Goal: Information Seeking & Learning: Learn about a topic

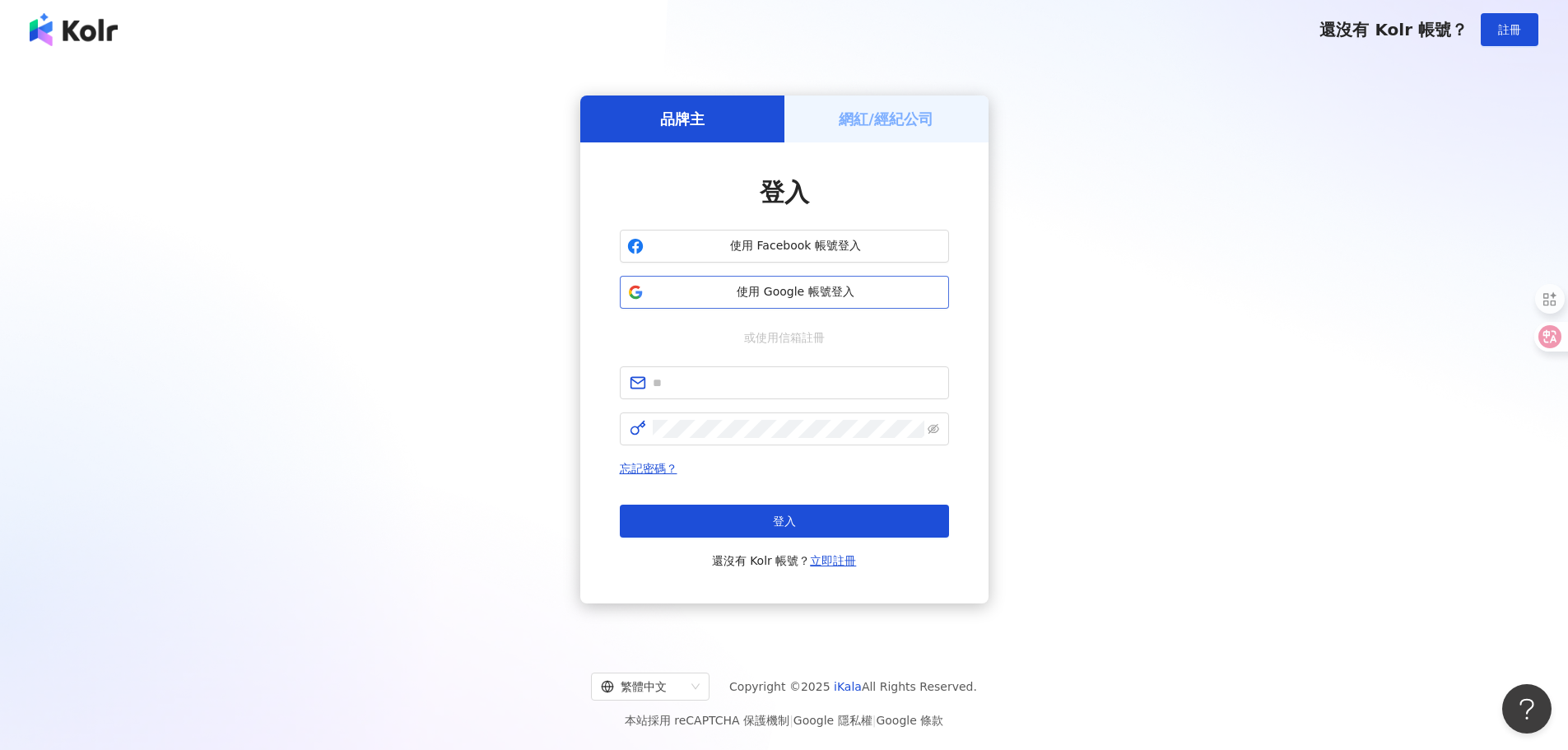
click at [815, 292] on span "使用 Google 帳號登入" at bounding box center [796, 292] width 292 height 16
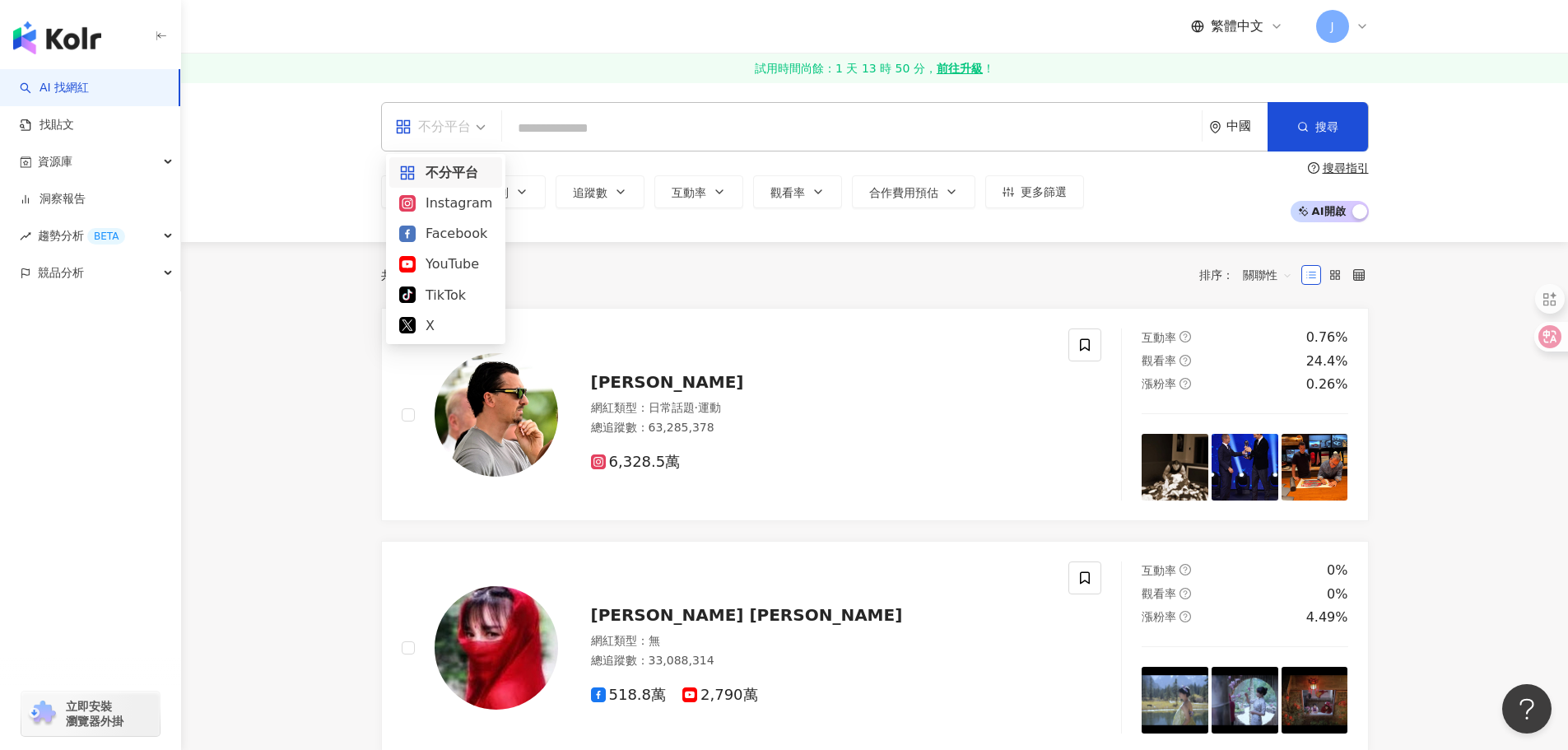
click at [468, 128] on div "不分平台" at bounding box center [433, 126] width 76 height 26
click at [449, 207] on div "Instagram" at bounding box center [446, 203] width 93 height 20
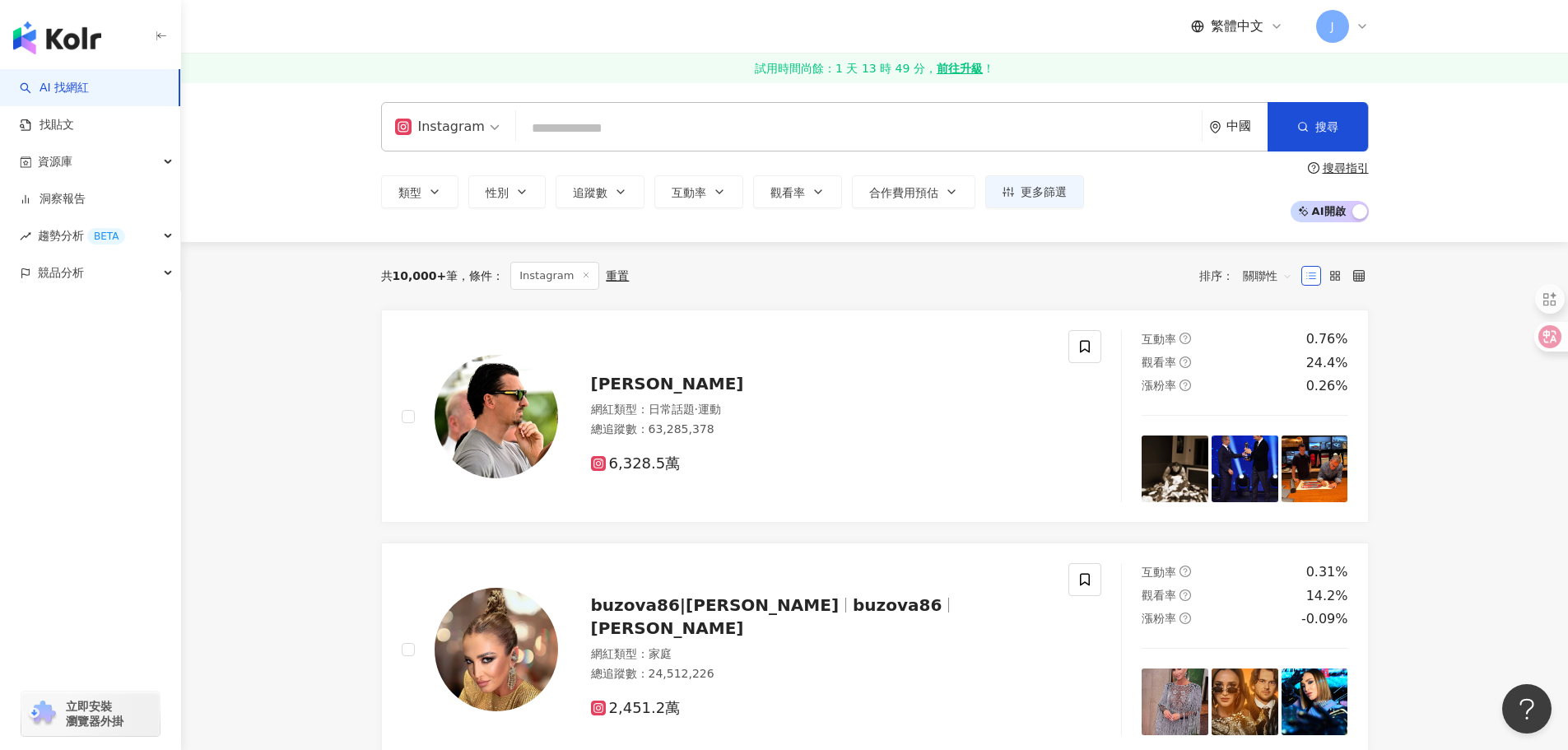
click at [1218, 128] on icon "environment" at bounding box center [1215, 127] width 13 height 13
click at [1159, 183] on span "中國" at bounding box center [1177, 184] width 160 height 26
type input "**"
click at [1161, 212] on div "香港" at bounding box center [1177, 216] width 161 height 30
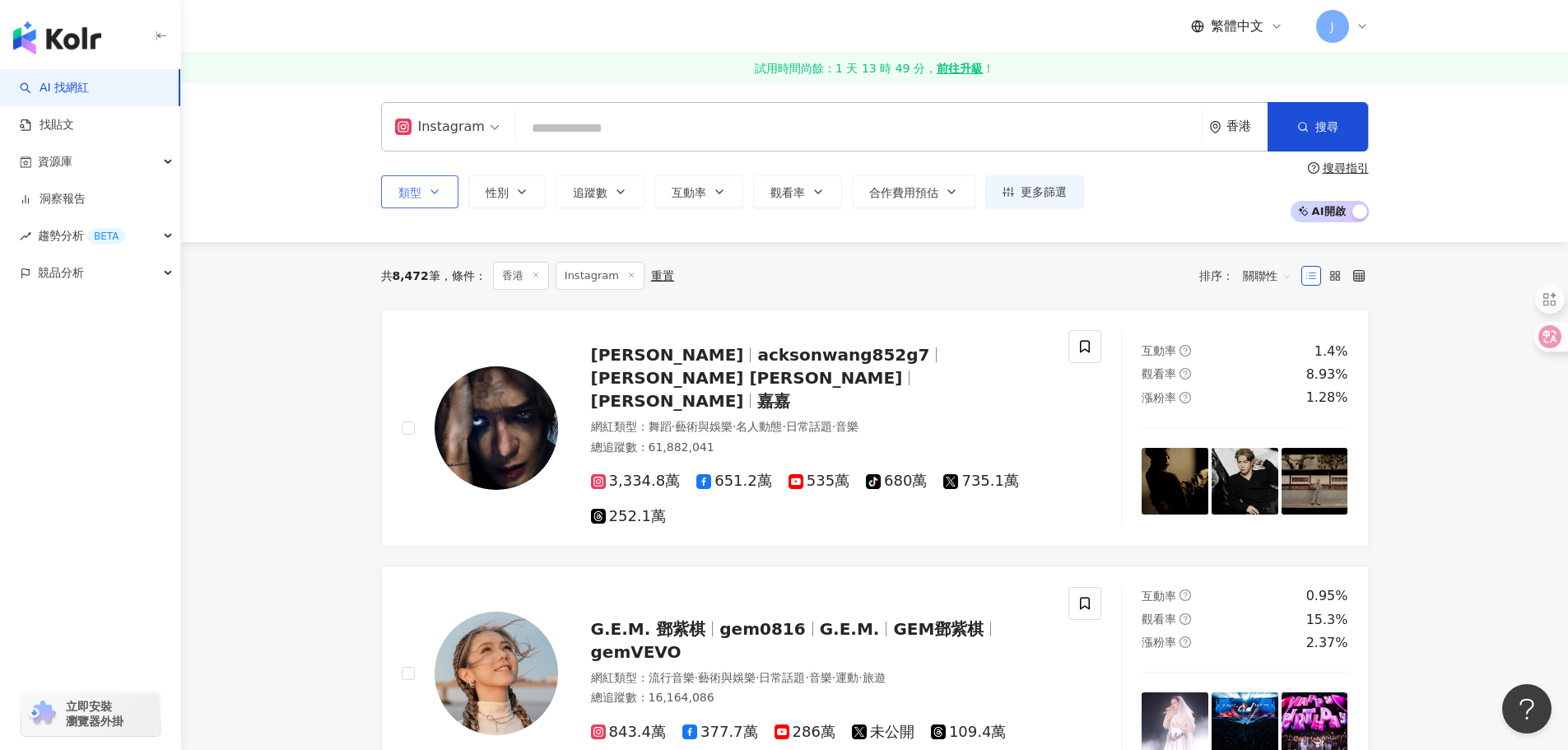
click at [410, 194] on span "類型" at bounding box center [410, 193] width 23 height 14
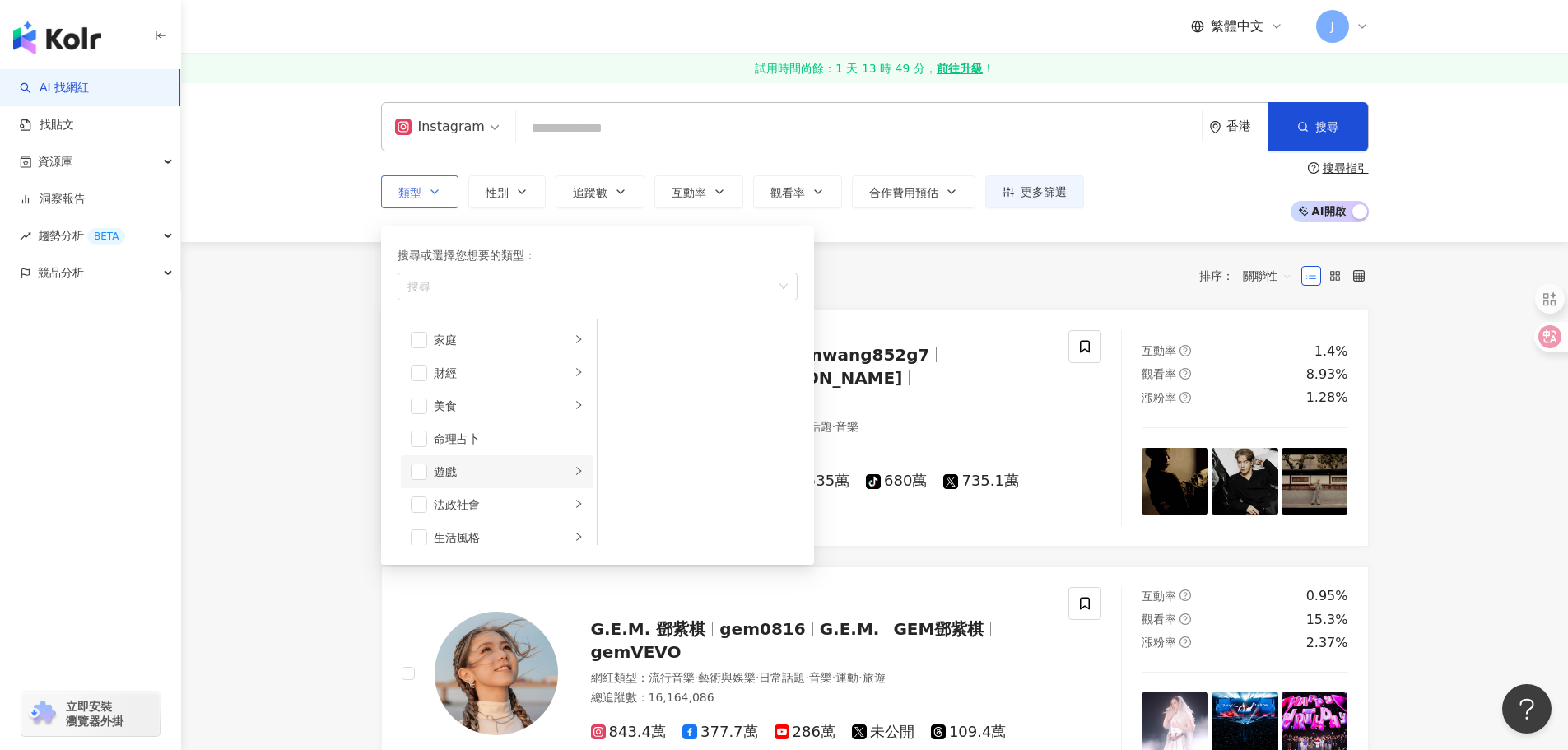
scroll to position [165, 0]
click at [427, 339] on span "button" at bounding box center [419, 338] width 16 height 16
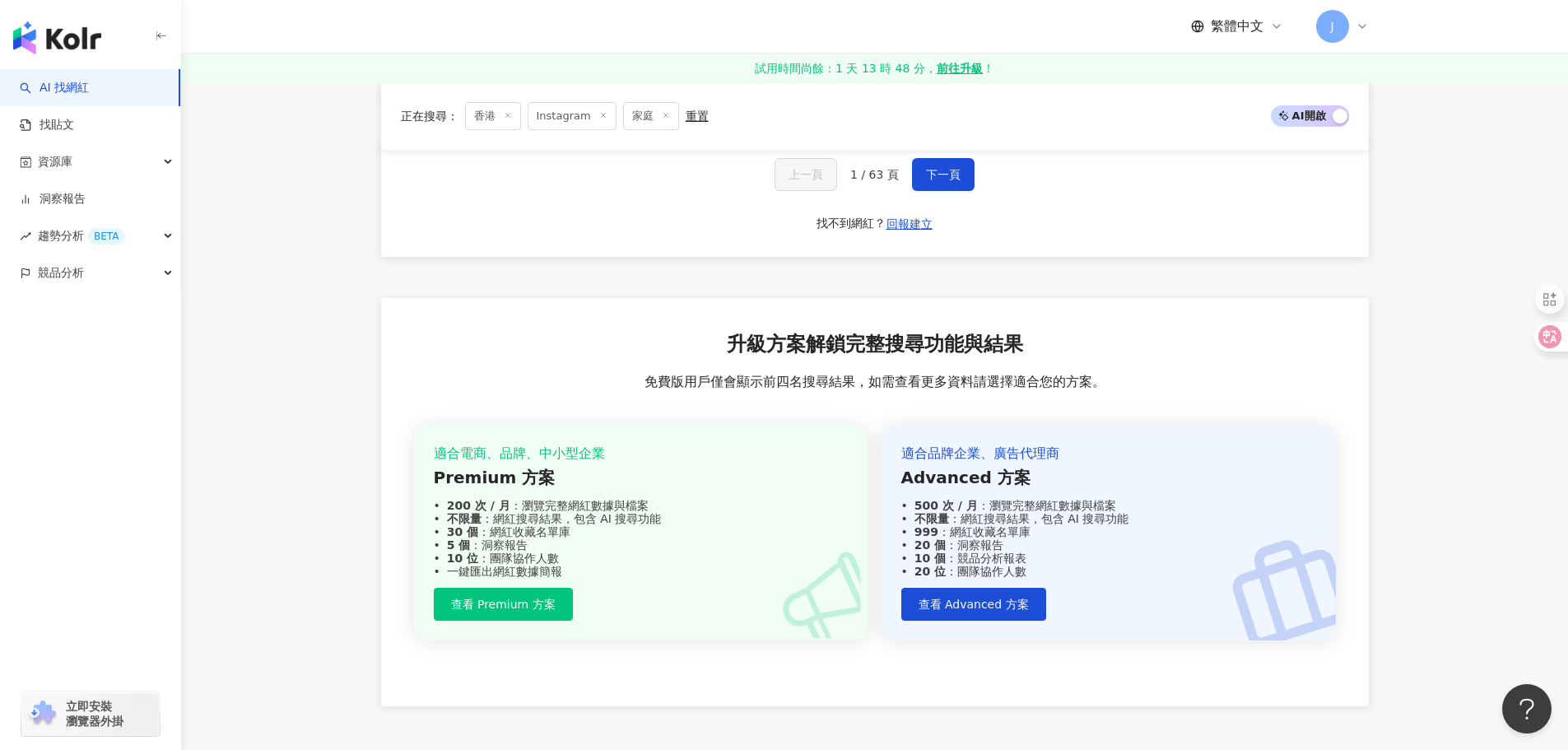
scroll to position [2883, 0]
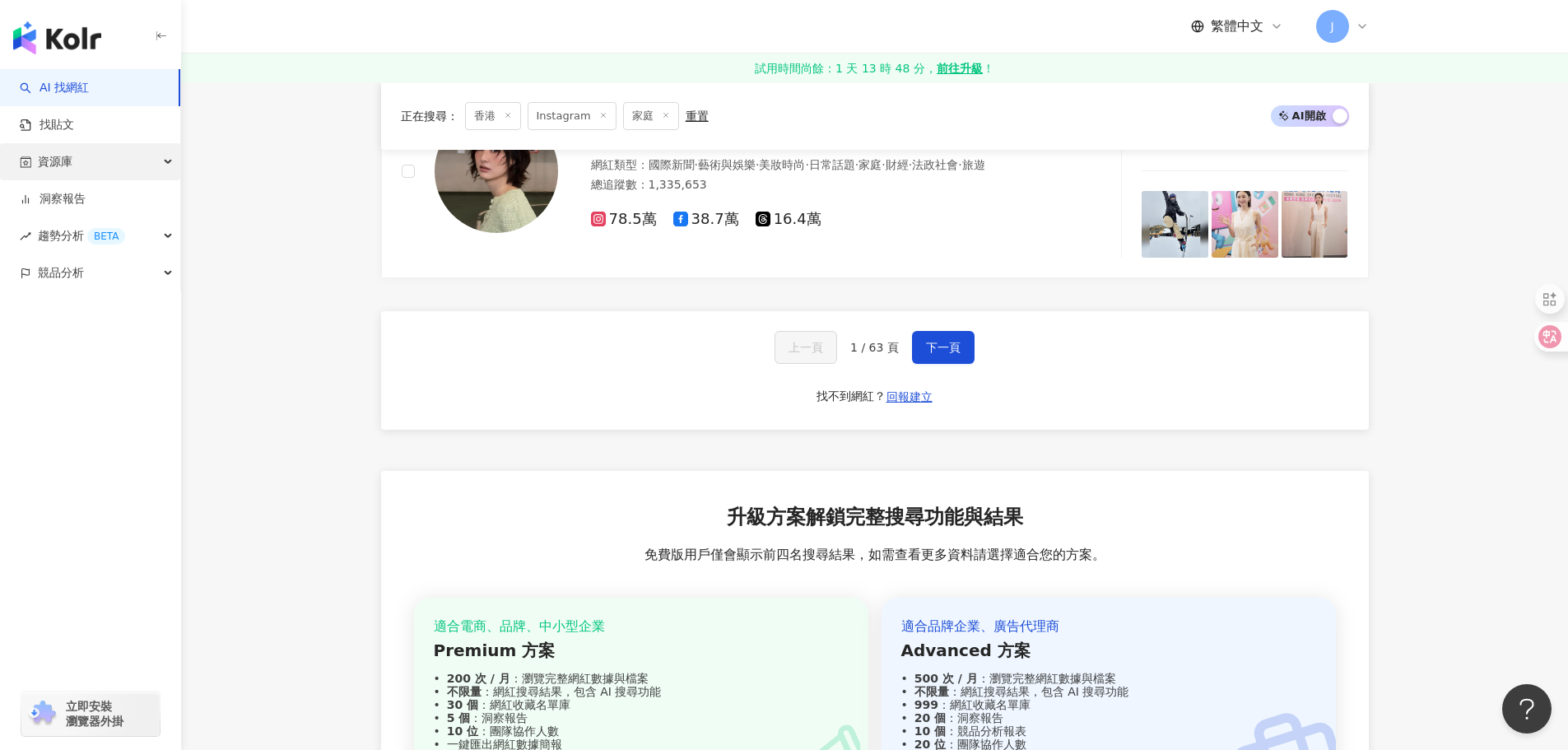
click at [80, 149] on div "資源庫" at bounding box center [90, 162] width 180 height 37
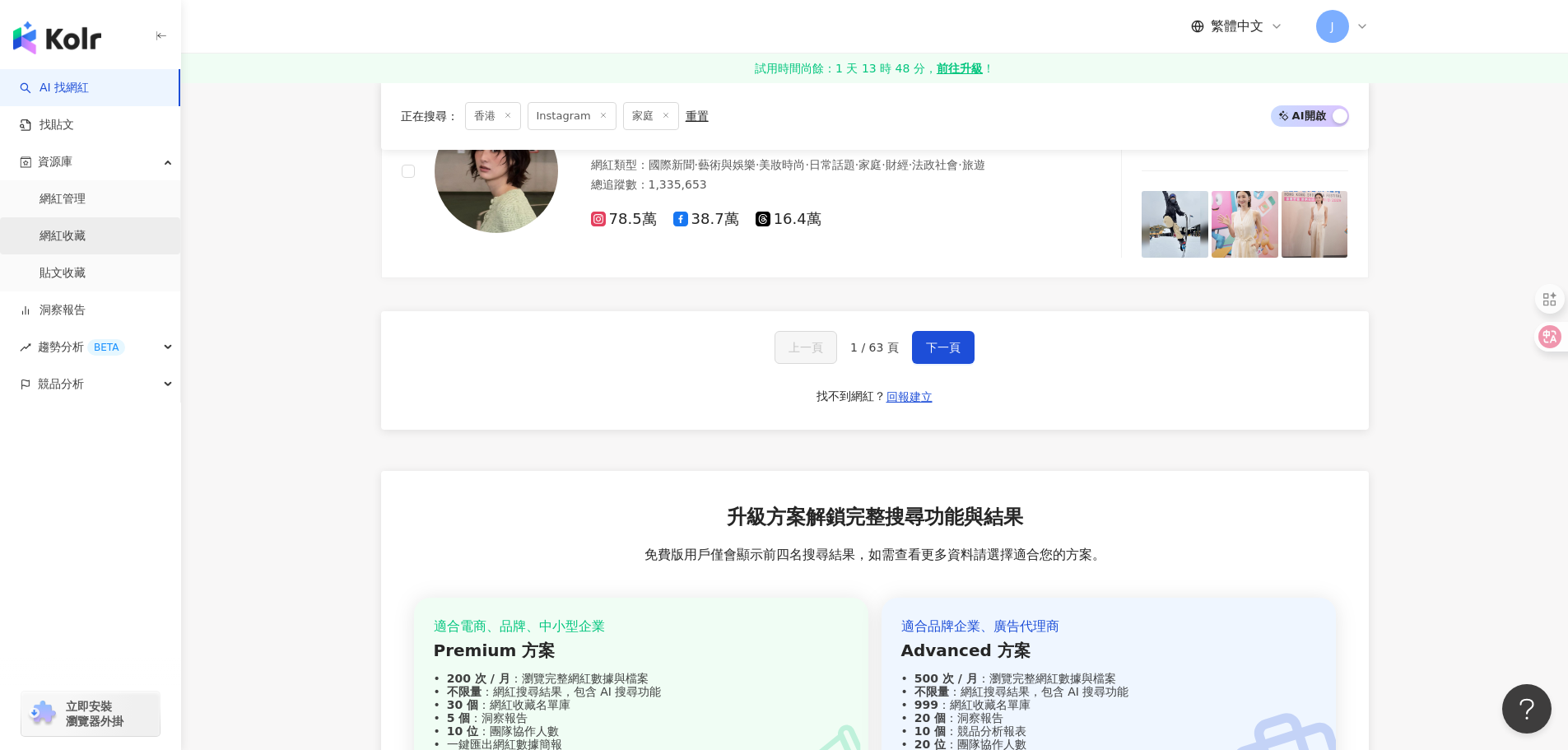
click at [73, 234] on link "網紅收藏" at bounding box center [63, 236] width 47 height 16
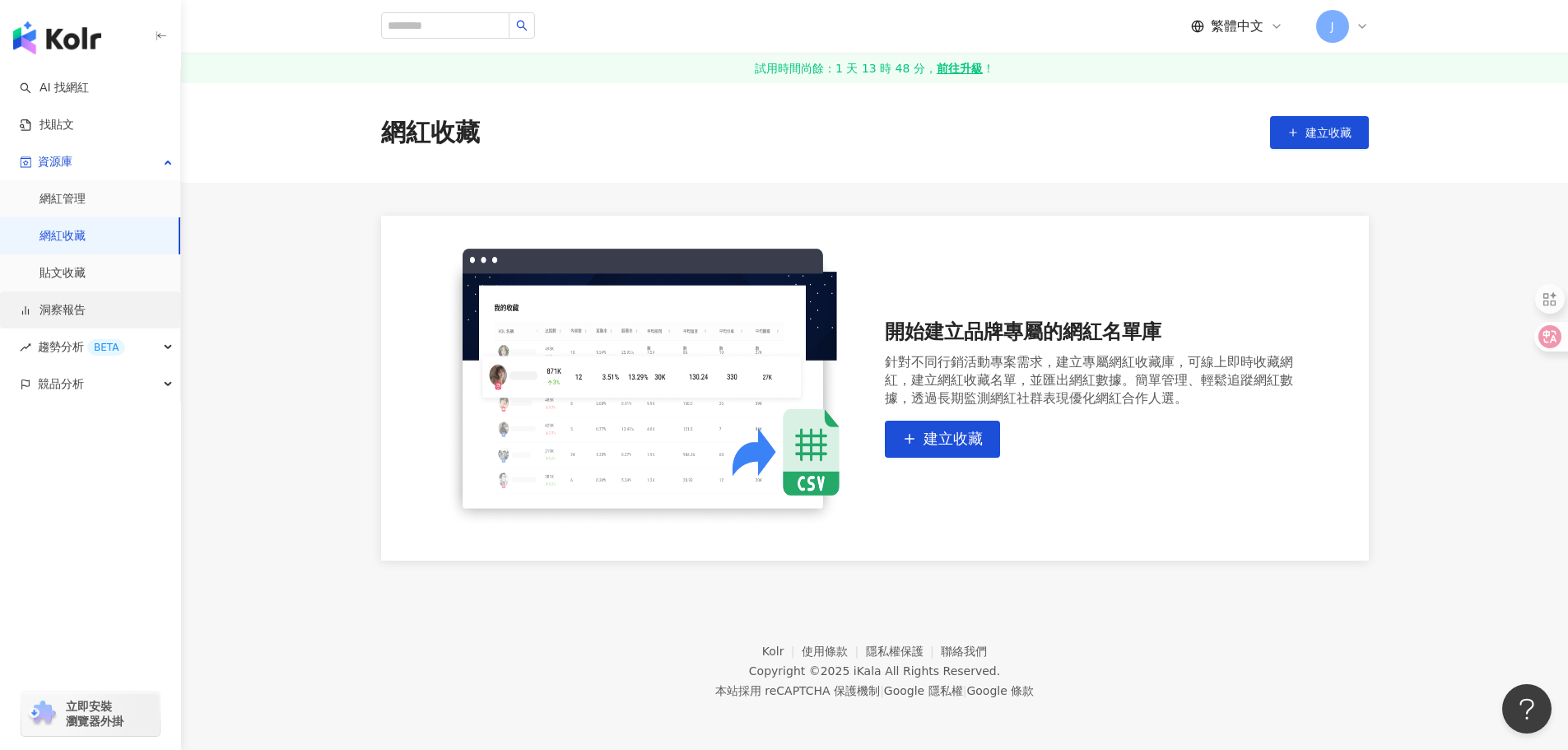
click at [80, 310] on link "洞察報告" at bounding box center [52, 310] width 66 height 16
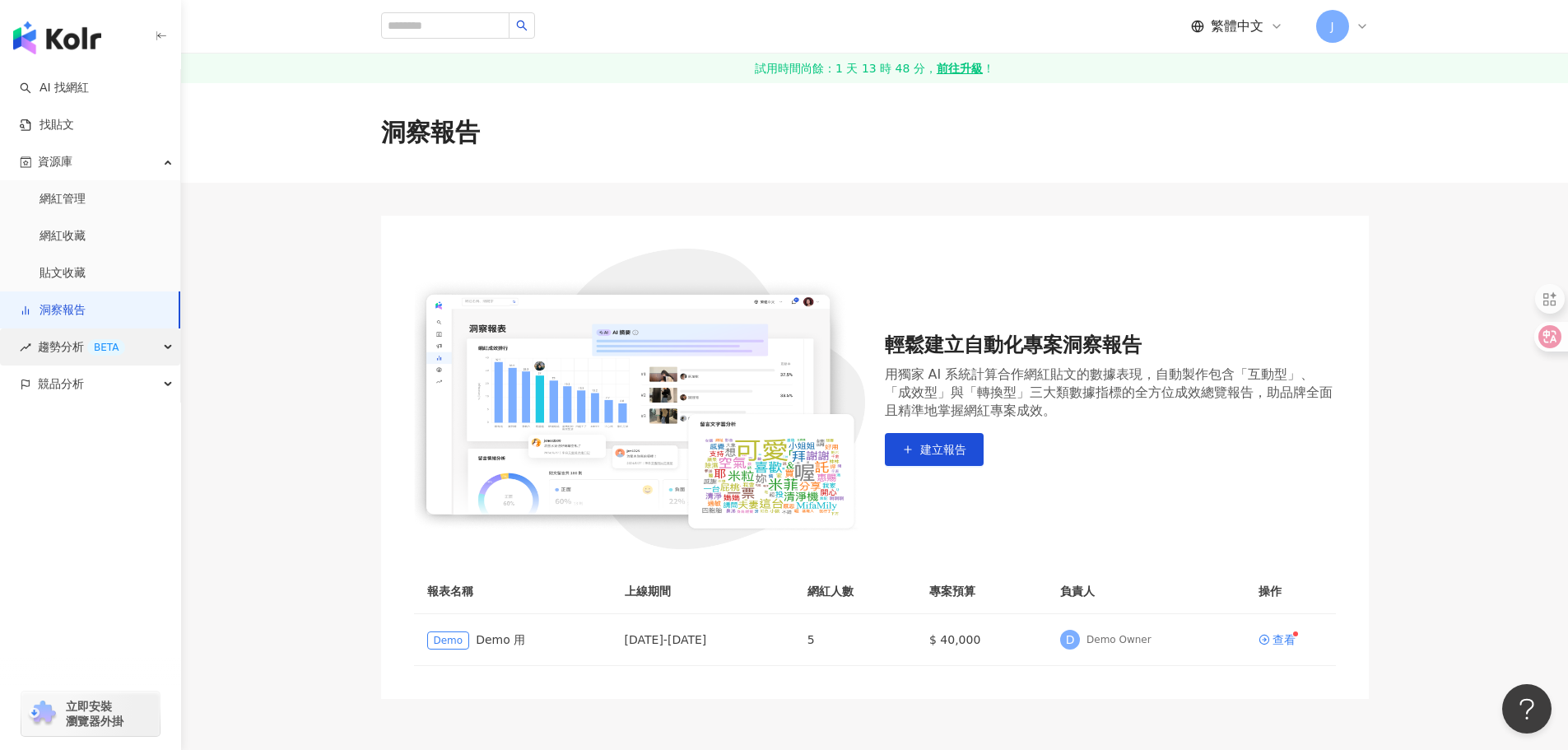
click at [67, 349] on span "趨勢分析 BETA" at bounding box center [81, 347] width 87 height 37
click at [80, 461] on link "社群帳號排行" at bounding box center [74, 458] width 69 height 16
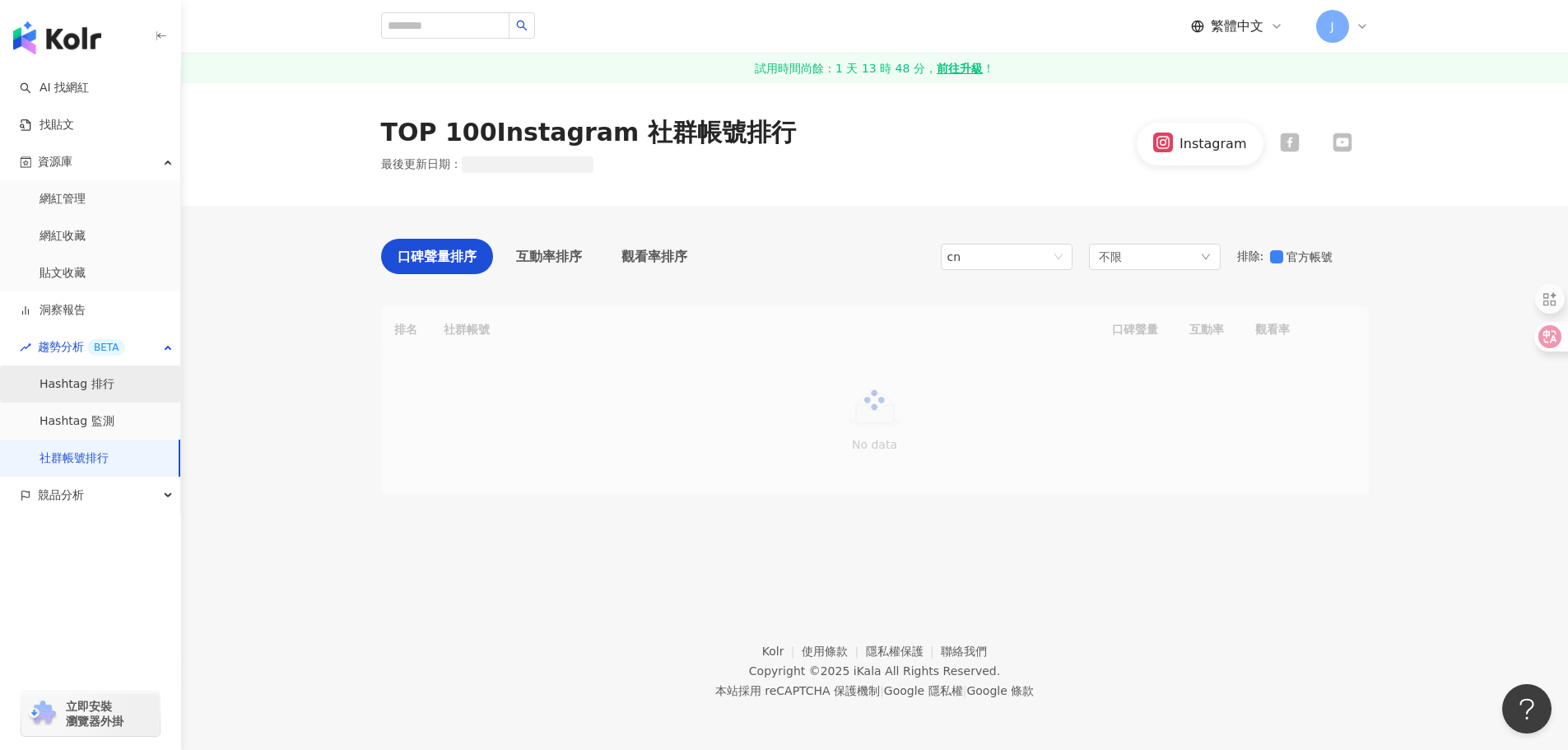
click at [83, 393] on link "Hashtag 排行" at bounding box center [77, 384] width 75 height 16
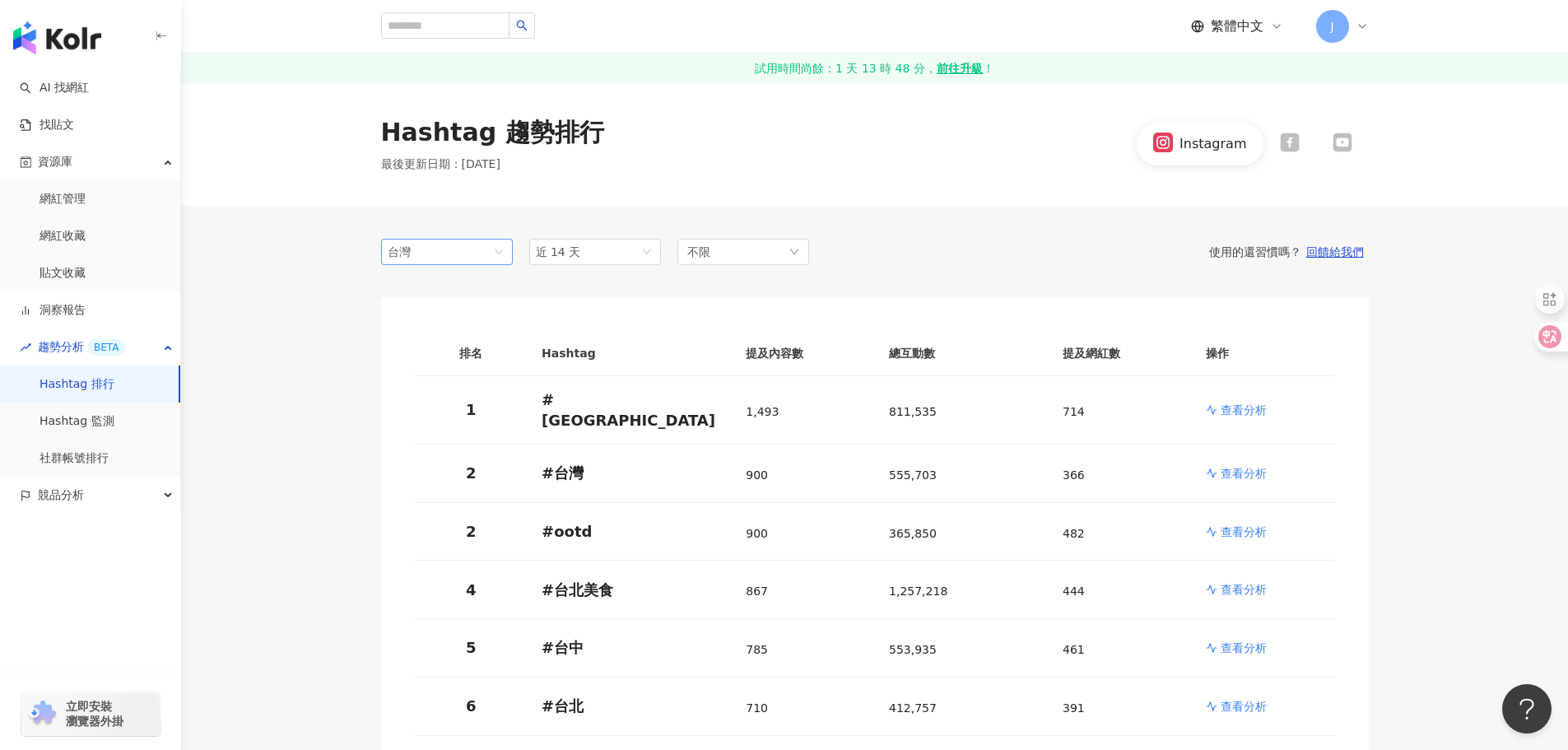
click at [480, 255] on span "台灣" at bounding box center [447, 251] width 118 height 24
click at [431, 350] on div "香港" at bounding box center [421, 342] width 53 height 18
click at [736, 258] on div "不限" at bounding box center [744, 251] width 132 height 26
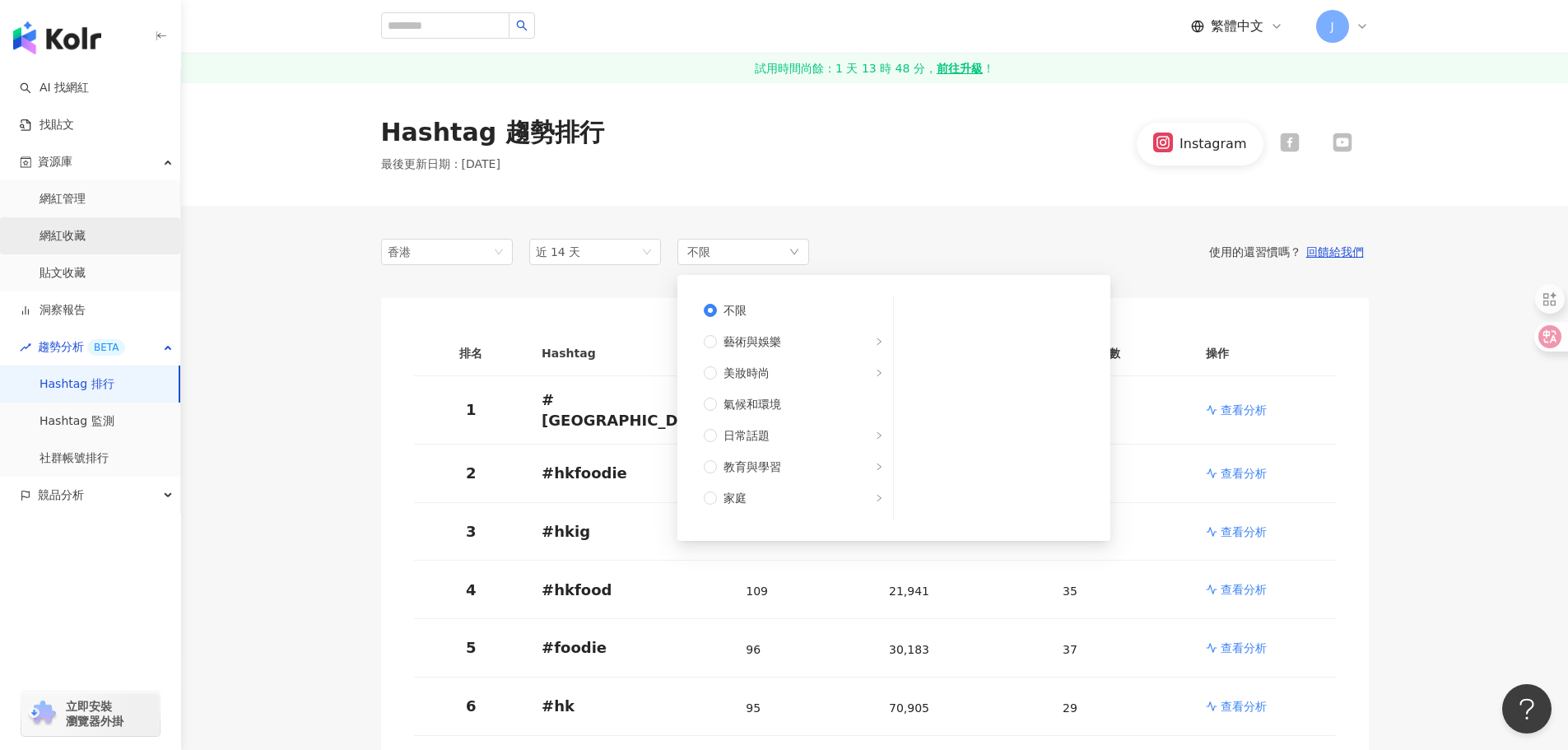
click at [83, 235] on link "網紅收藏" at bounding box center [63, 236] width 47 height 16
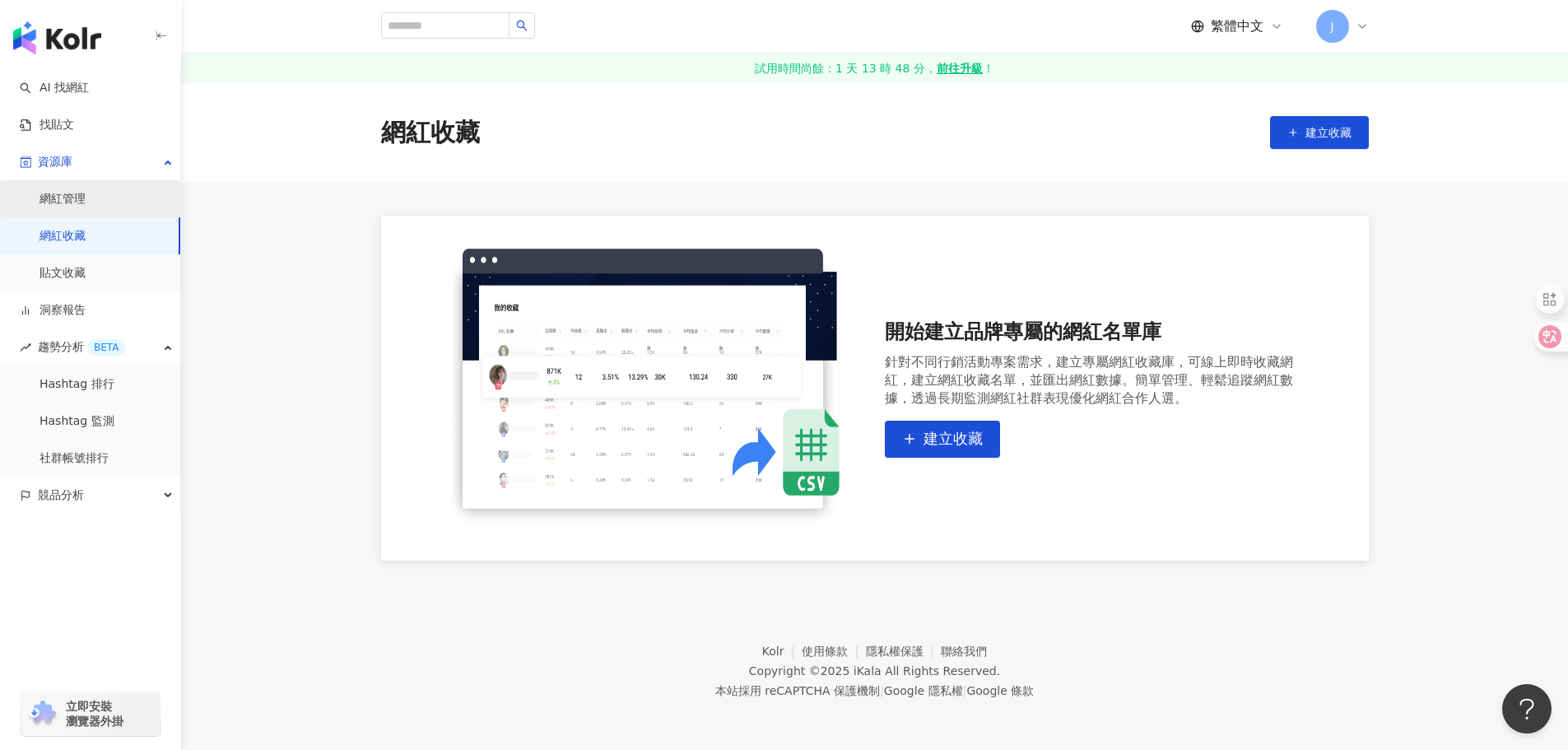
click at [85, 198] on link "網紅管理" at bounding box center [63, 199] width 47 height 16
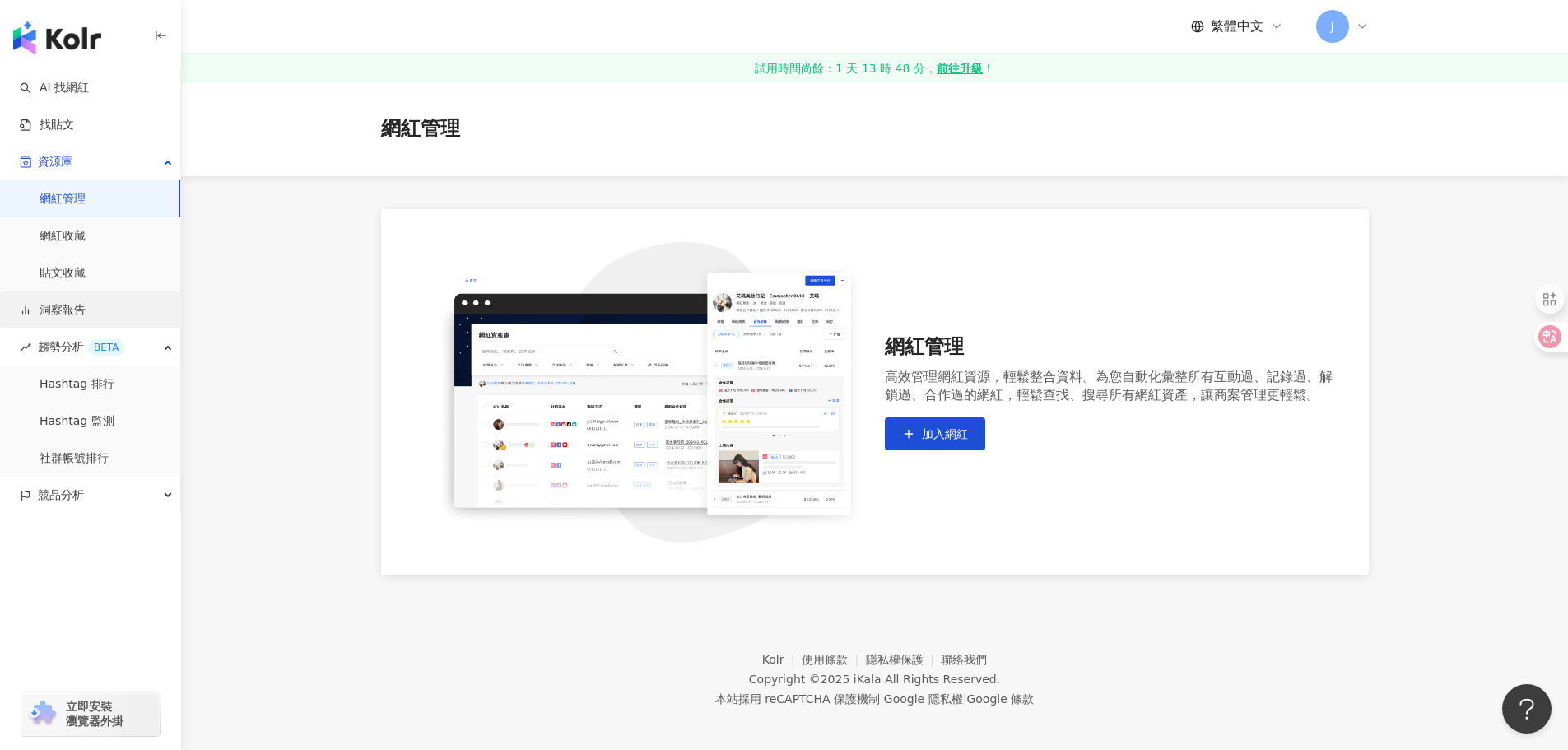
click at [85, 307] on link "洞察報告" at bounding box center [52, 310] width 66 height 16
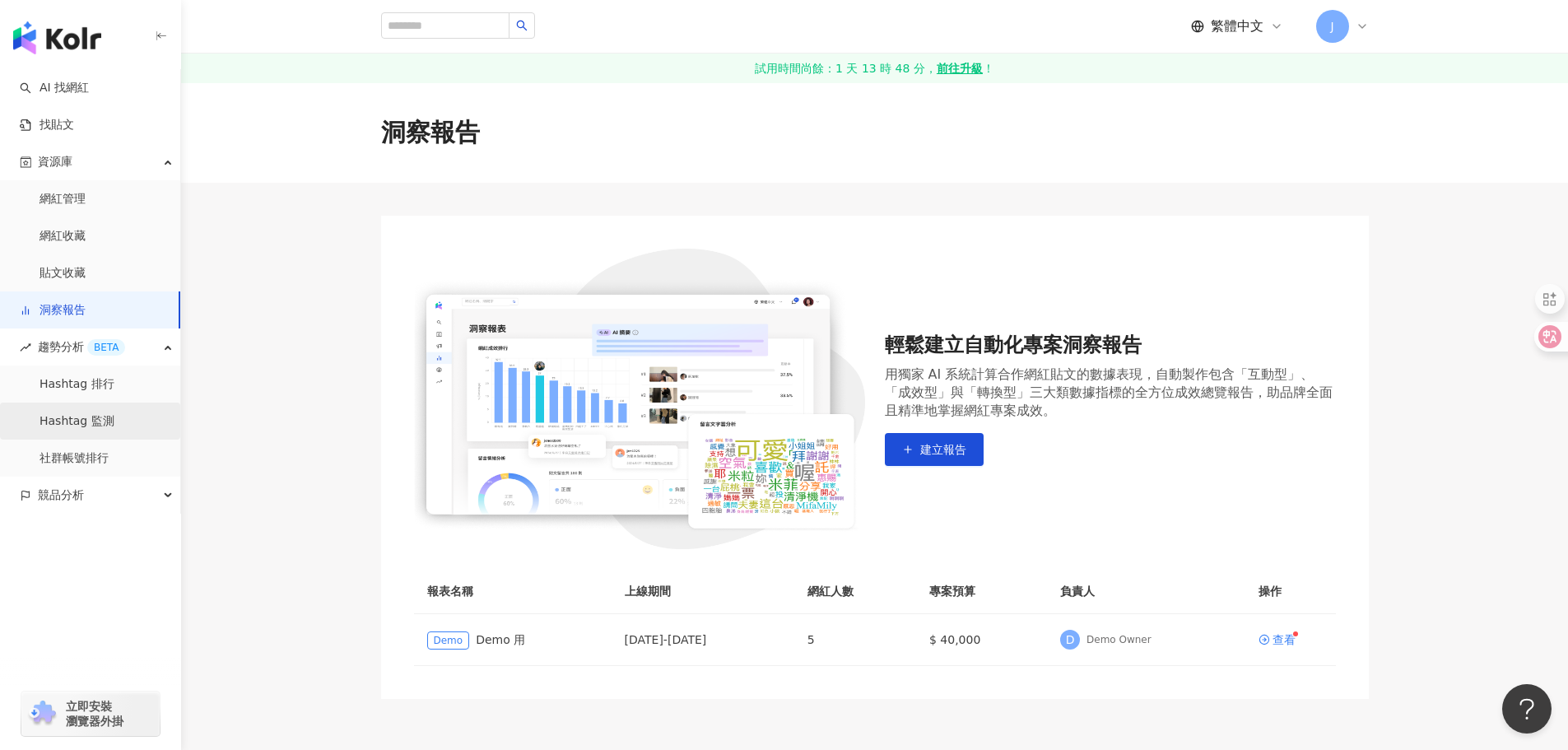
click at [96, 423] on link "Hashtag 監測" at bounding box center [77, 421] width 75 height 16
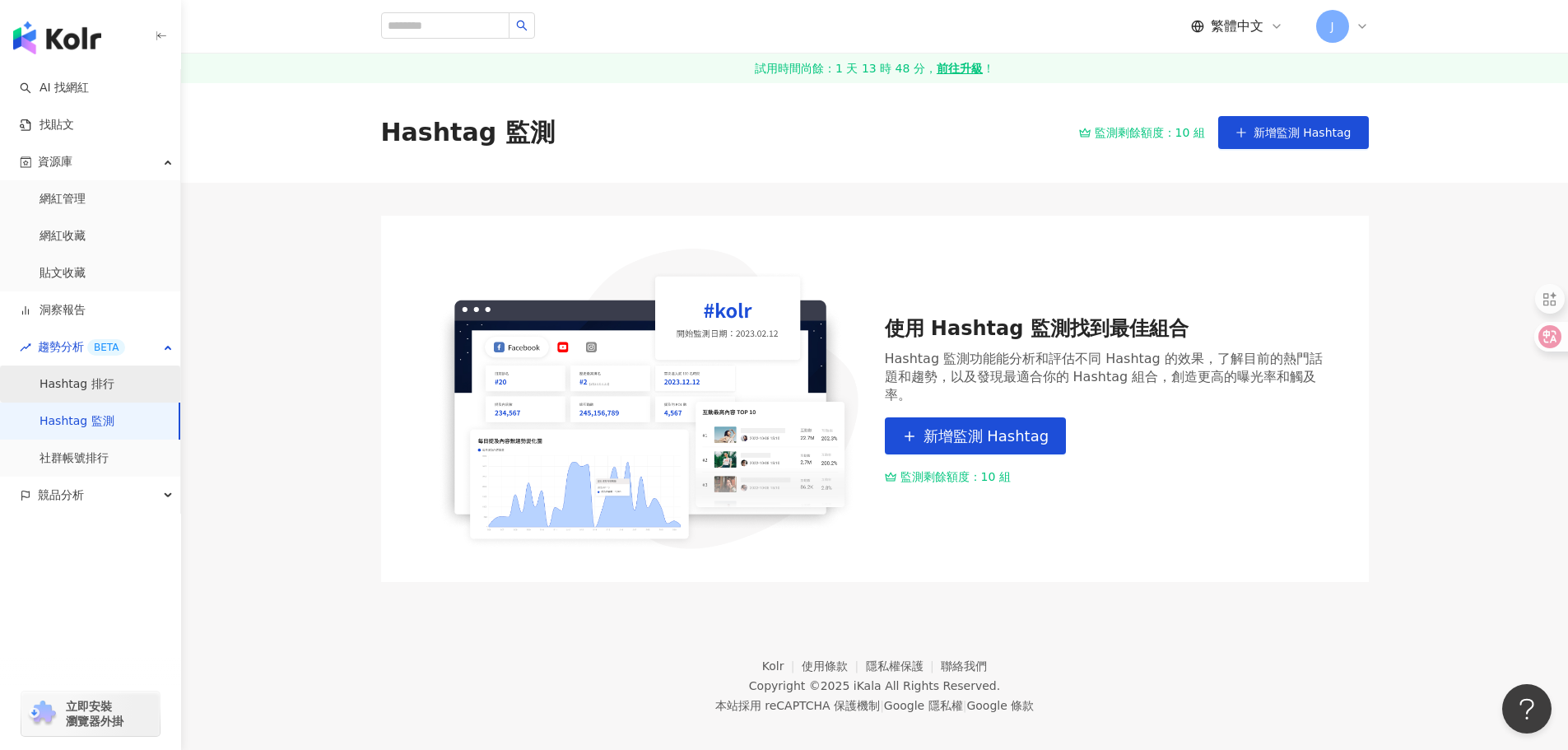
click at [76, 376] on link "Hashtag 排行" at bounding box center [77, 384] width 75 height 16
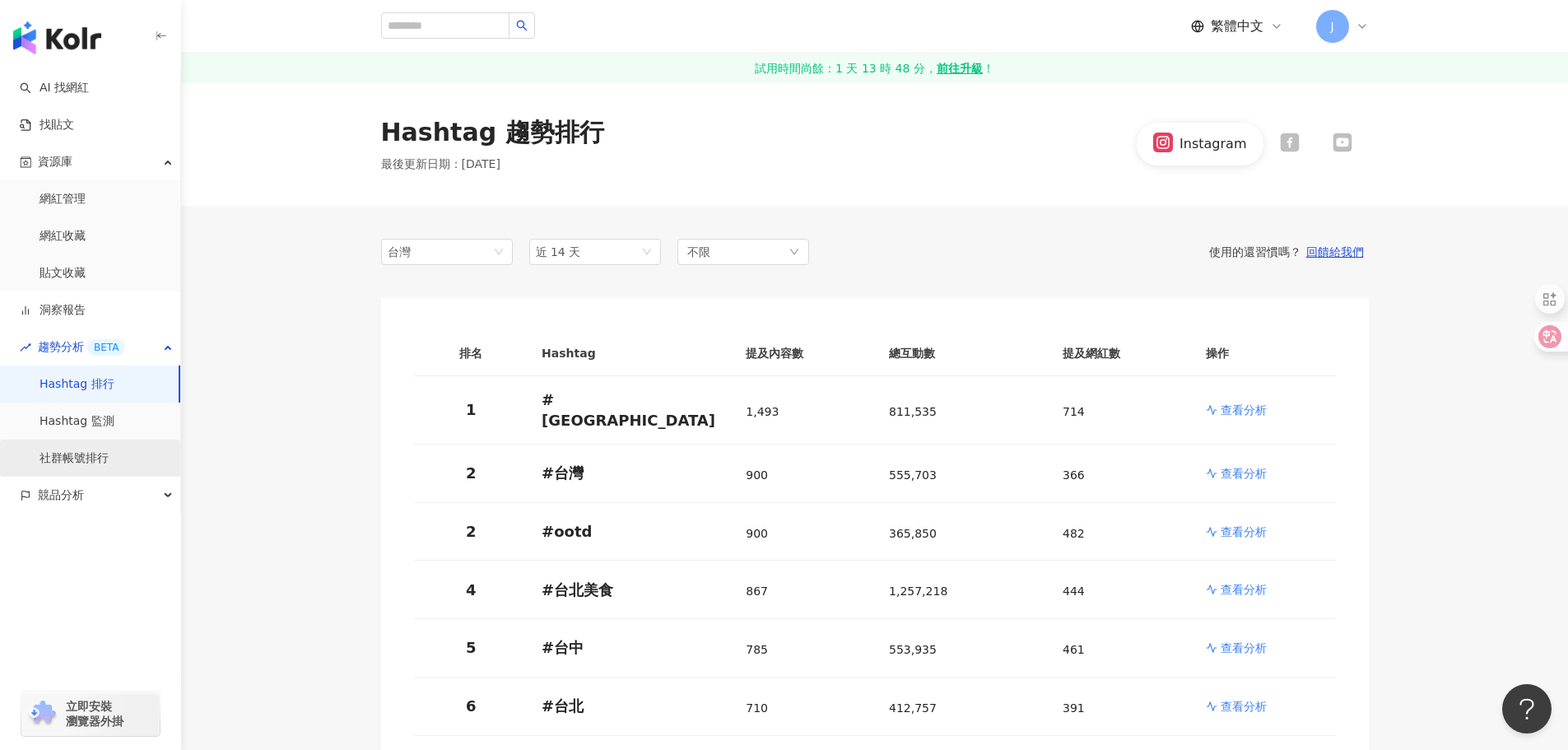
click at [77, 466] on link "社群帳號排行" at bounding box center [74, 458] width 69 height 16
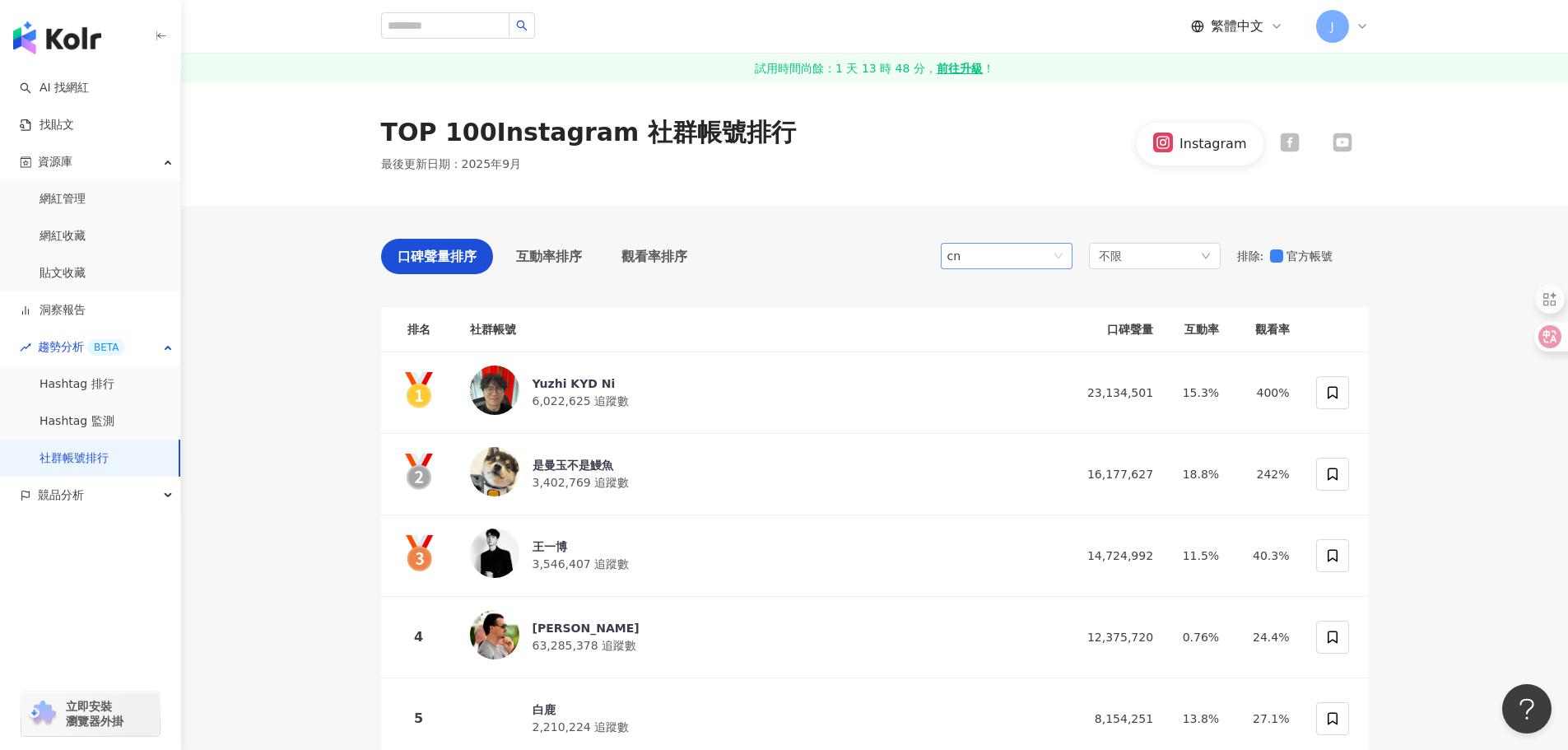
click at [1066, 253] on div "cn" at bounding box center [1007, 255] width 132 height 26
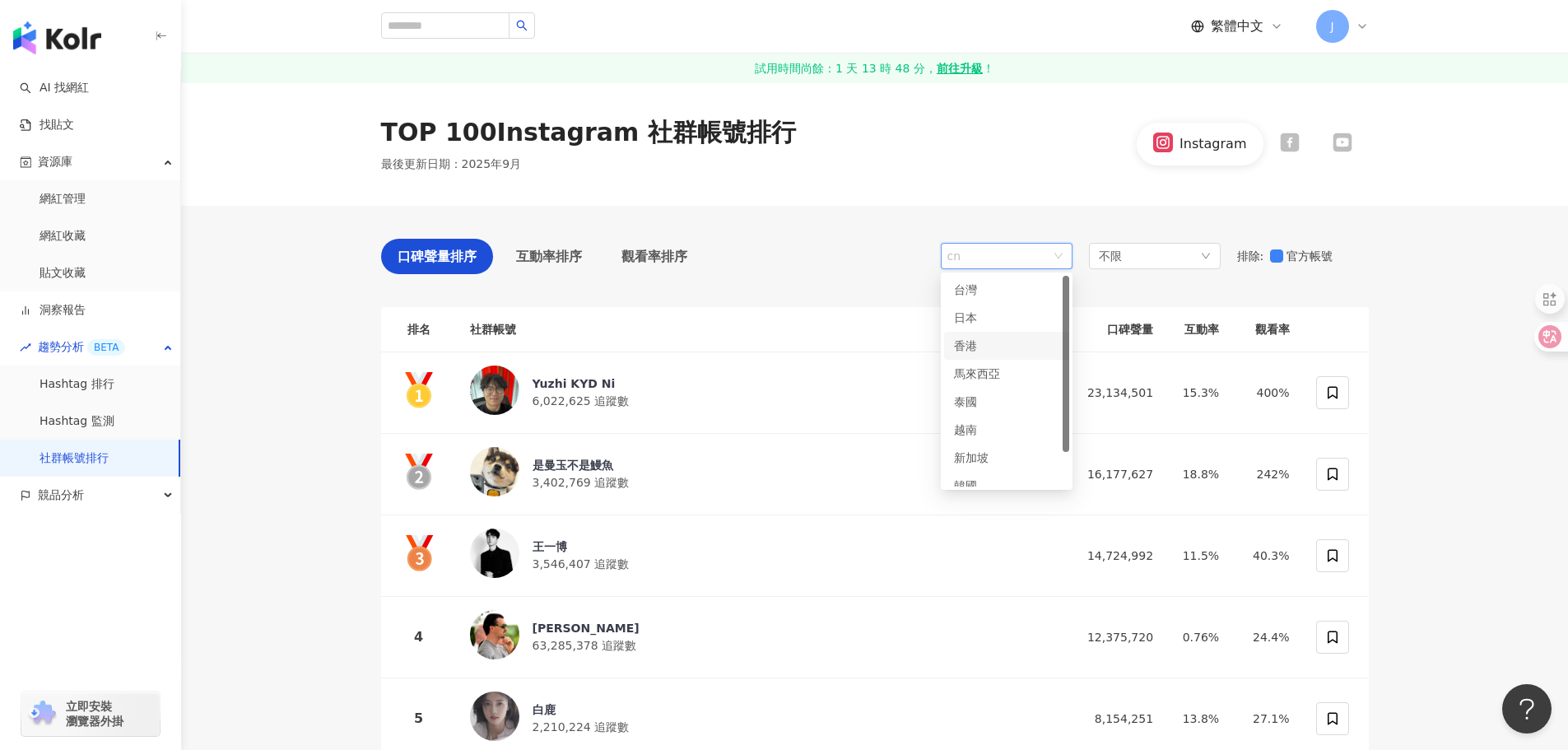
click at [1006, 341] on div "香港" at bounding box center [980, 345] width 53 height 18
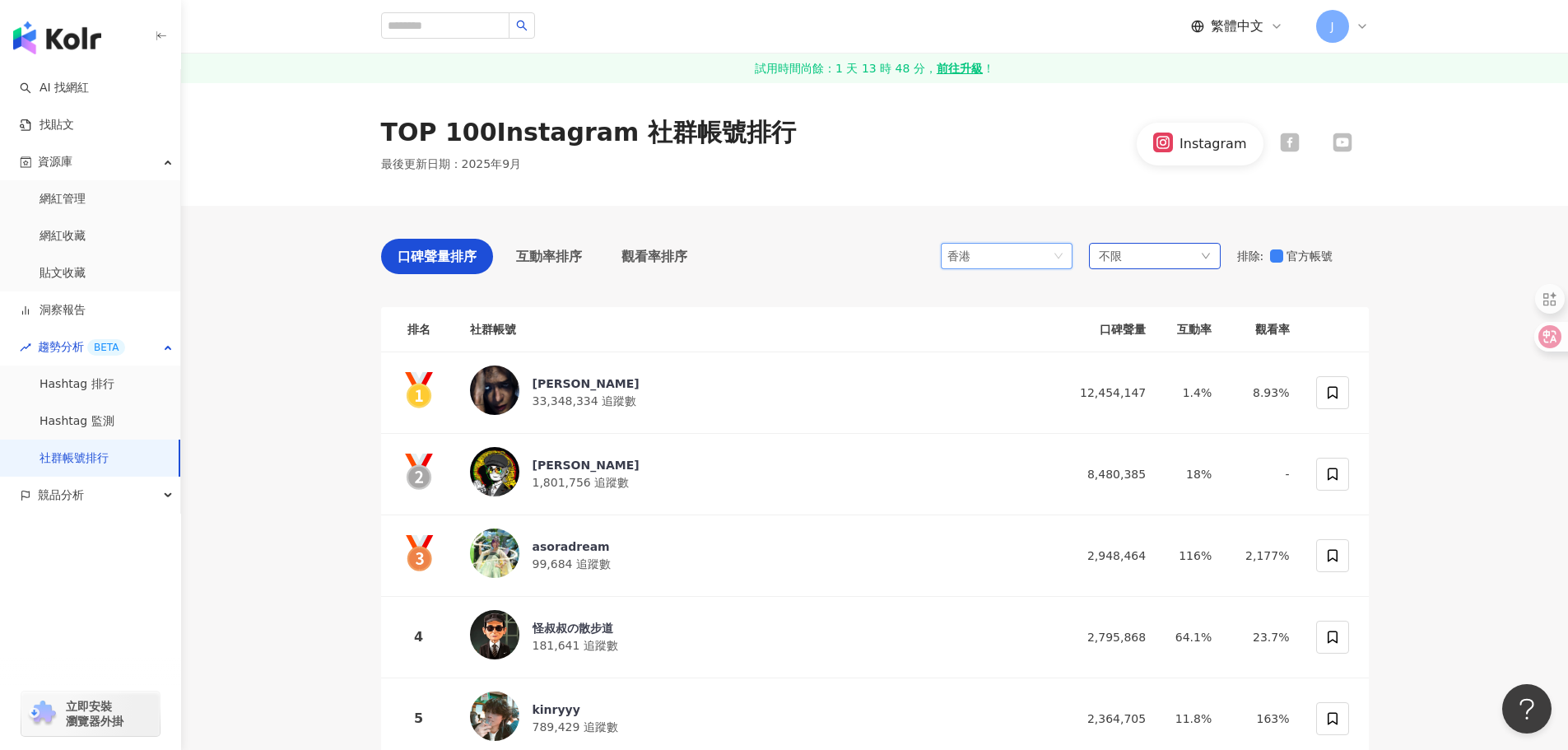
click at [1161, 248] on div "不限" at bounding box center [1155, 255] width 132 height 26
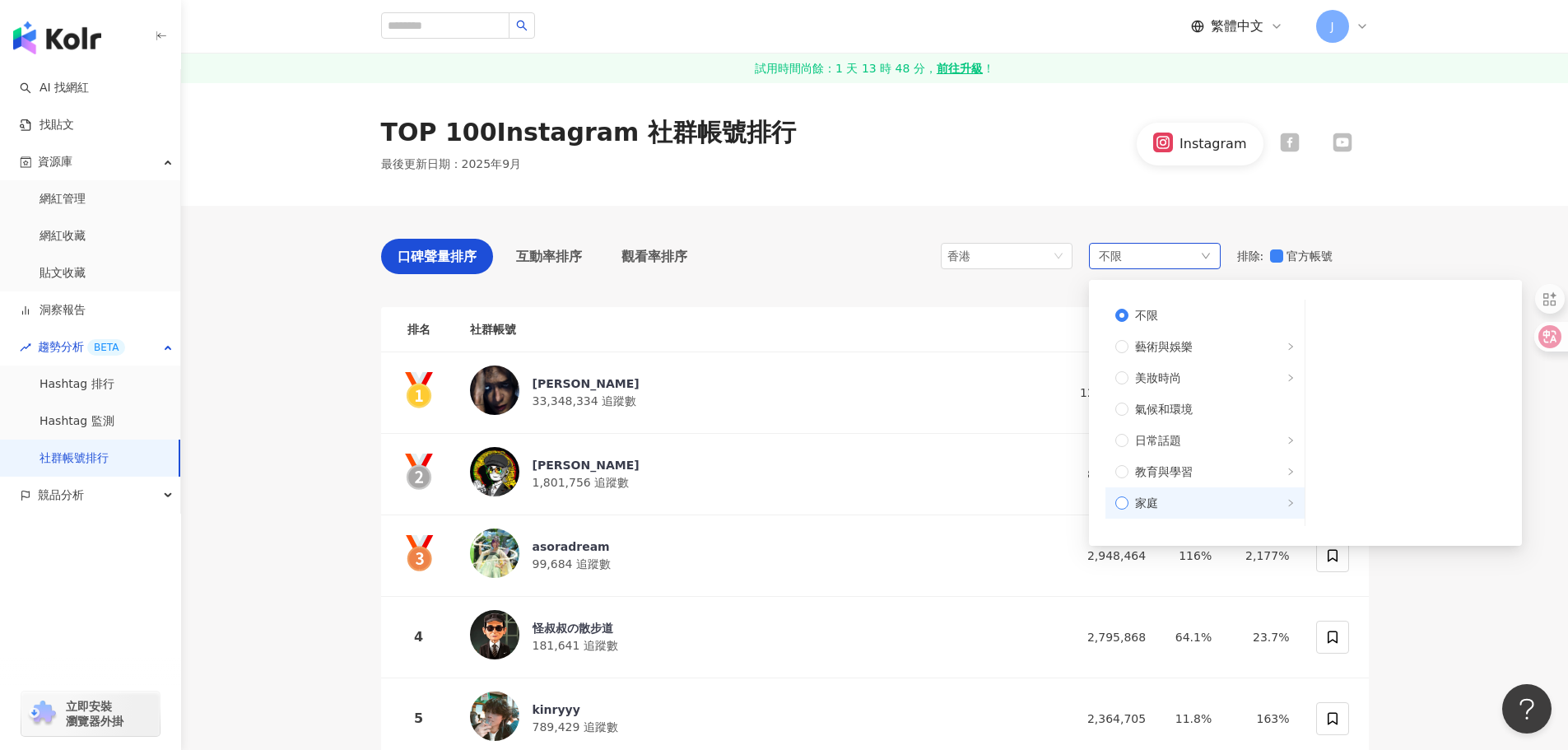
click at [1121, 493] on label "家庭" at bounding box center [1204, 504] width 199 height 31
click at [846, 204] on div "TOP 100 Instagram 社群帳號排行 最後更新日期 ： 2025年9月 Instagram" at bounding box center [875, 144] width 1388 height 123
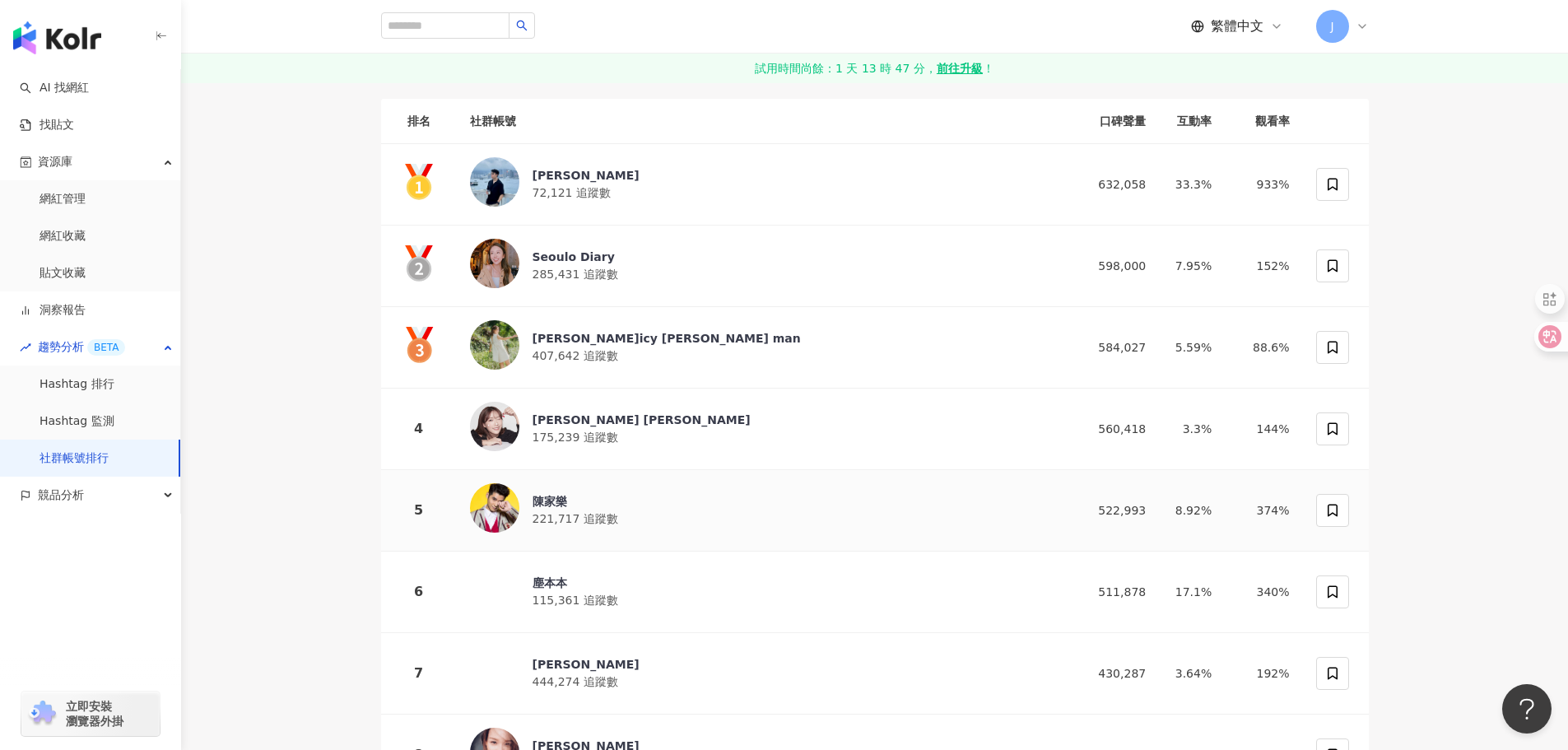
scroll to position [82, 0]
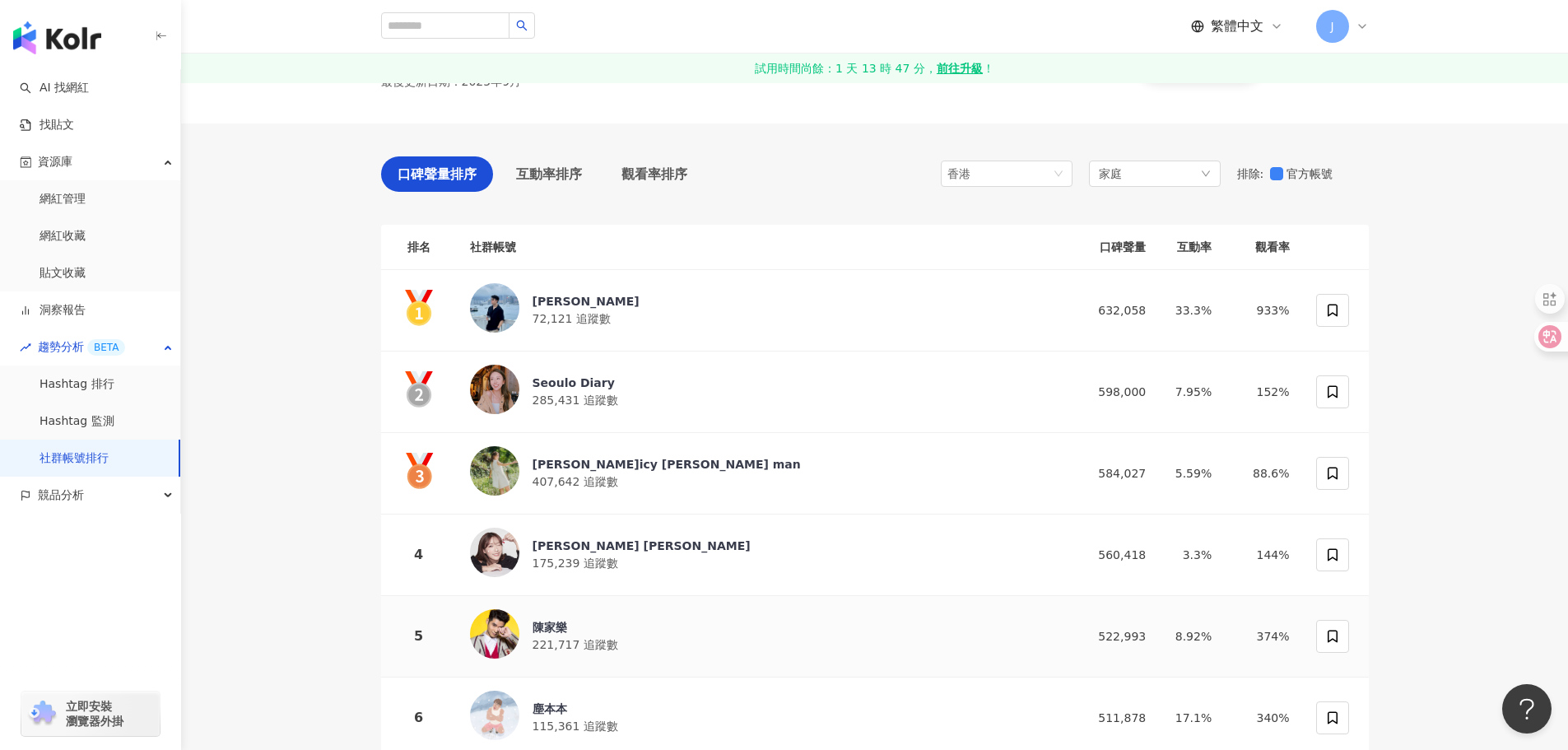
click at [488, 631] on img at bounding box center [495, 634] width 49 height 49
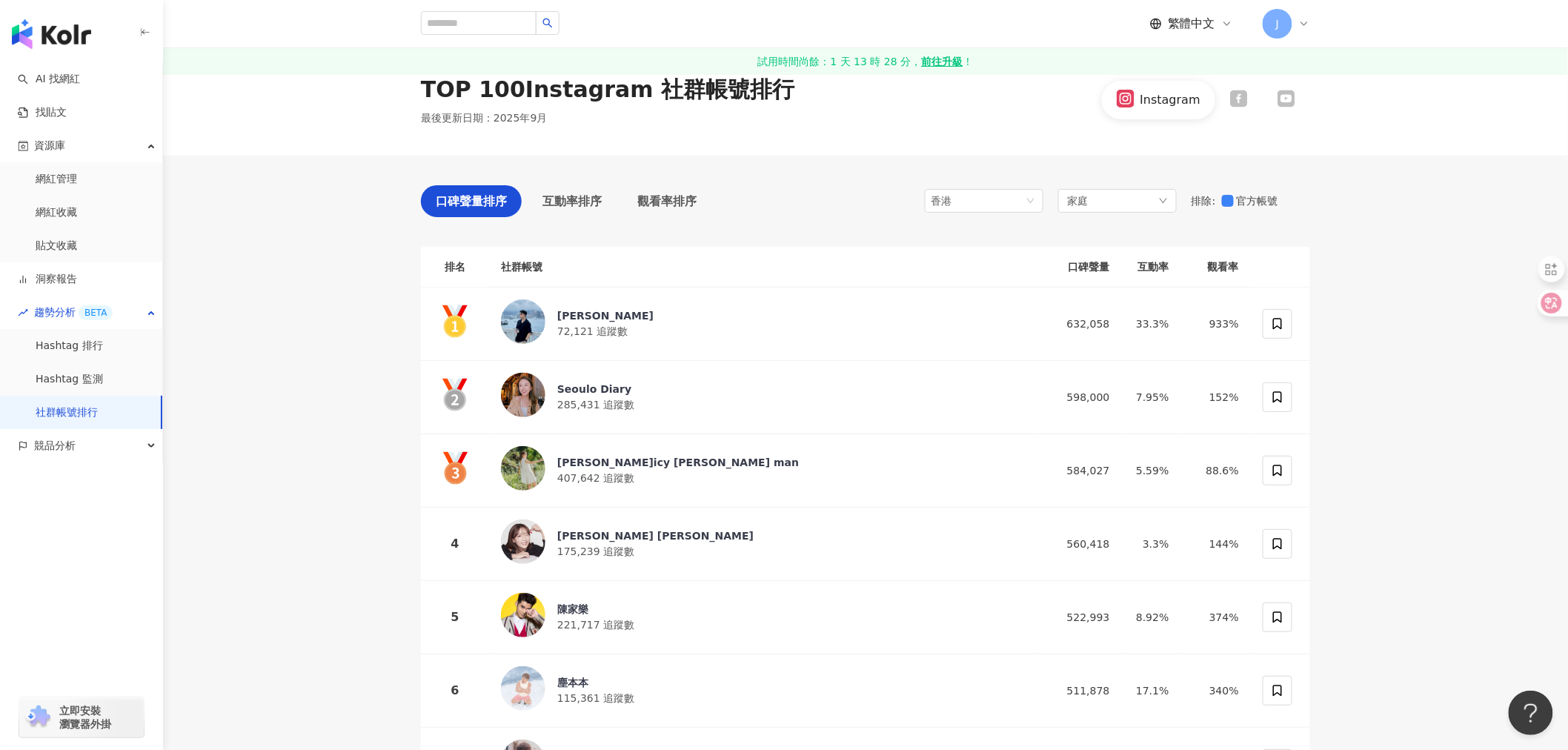
scroll to position [0, 0]
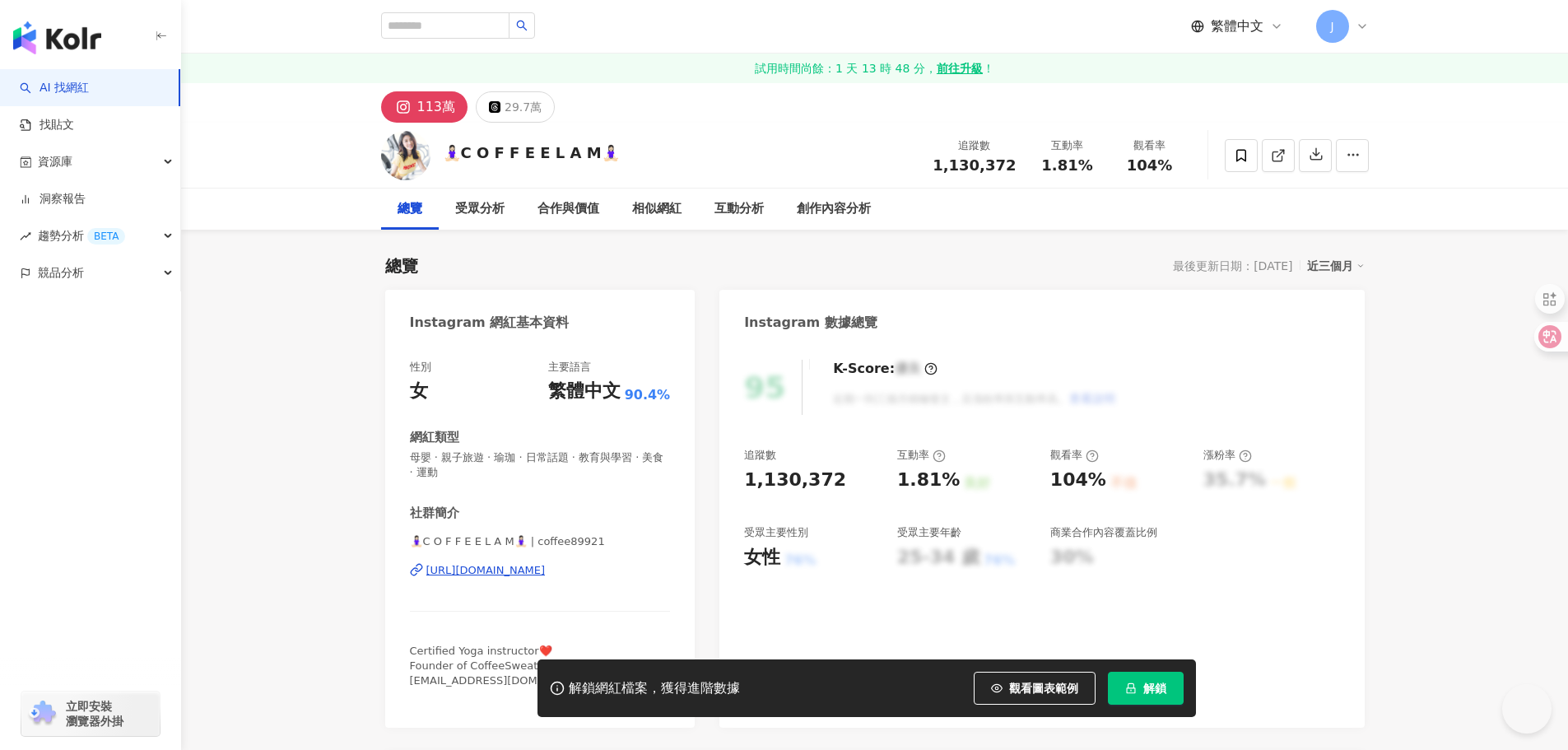
click at [546, 572] on div "[URL][DOMAIN_NAME]" at bounding box center [486, 571] width 119 height 15
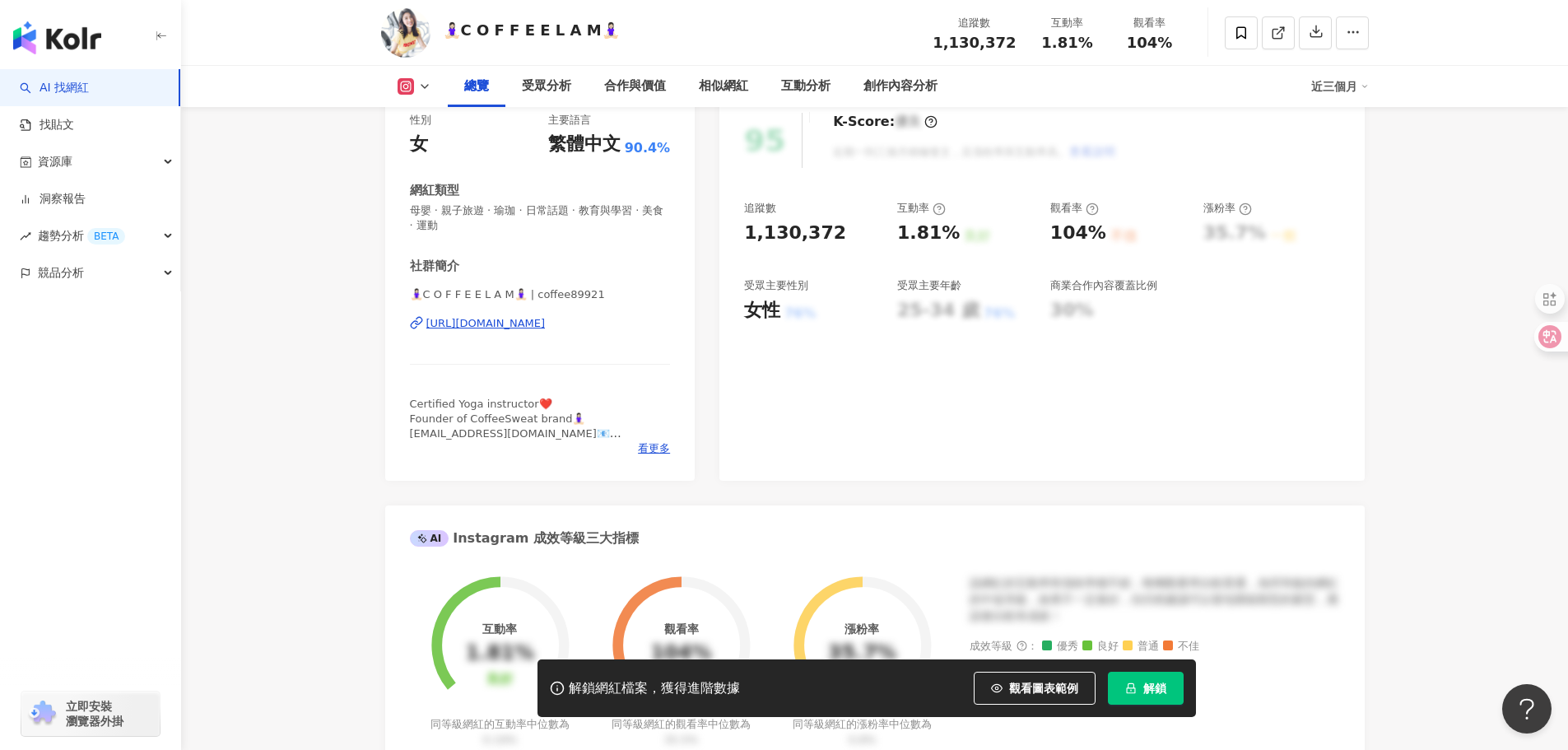
scroll to position [494, 0]
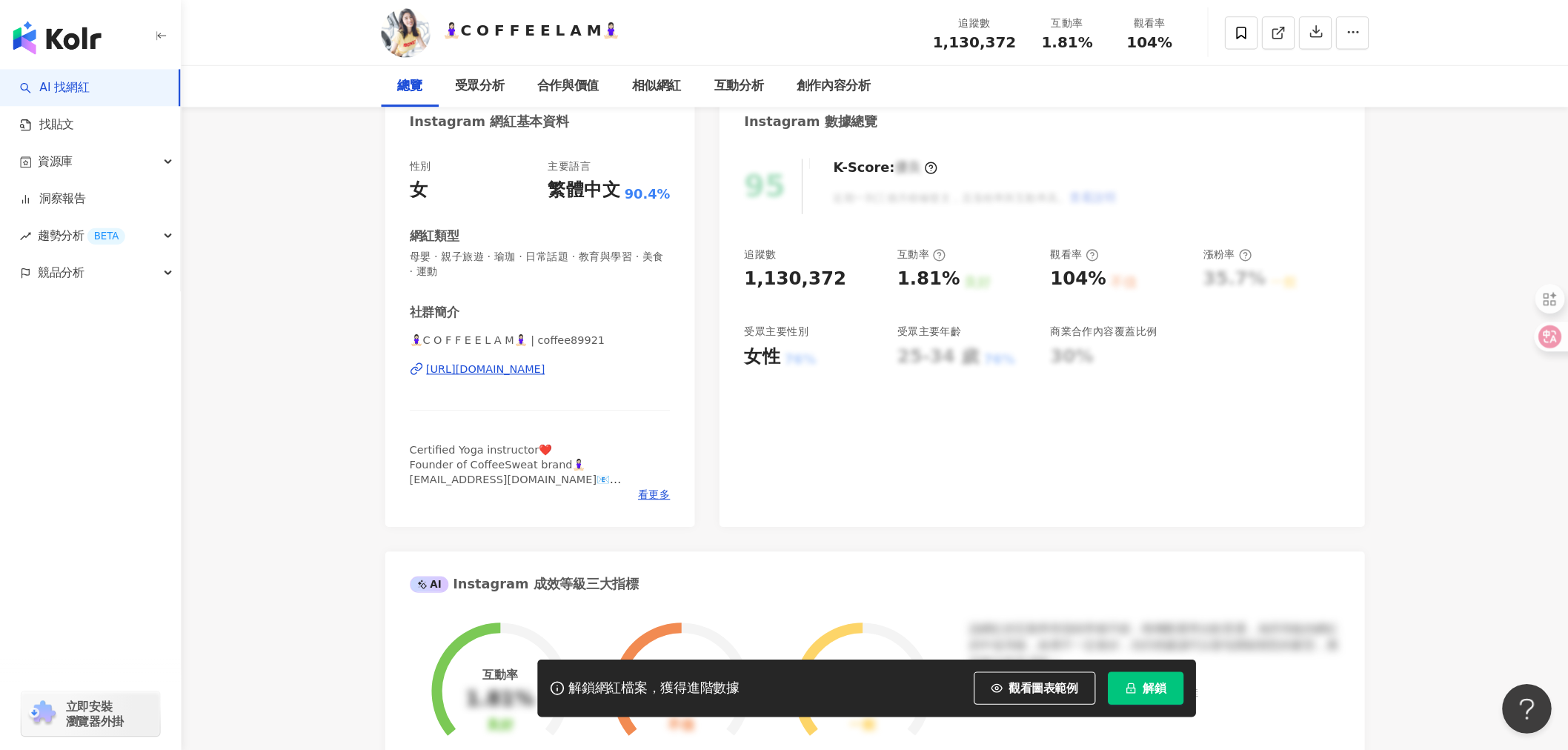
scroll to position [74, 0]
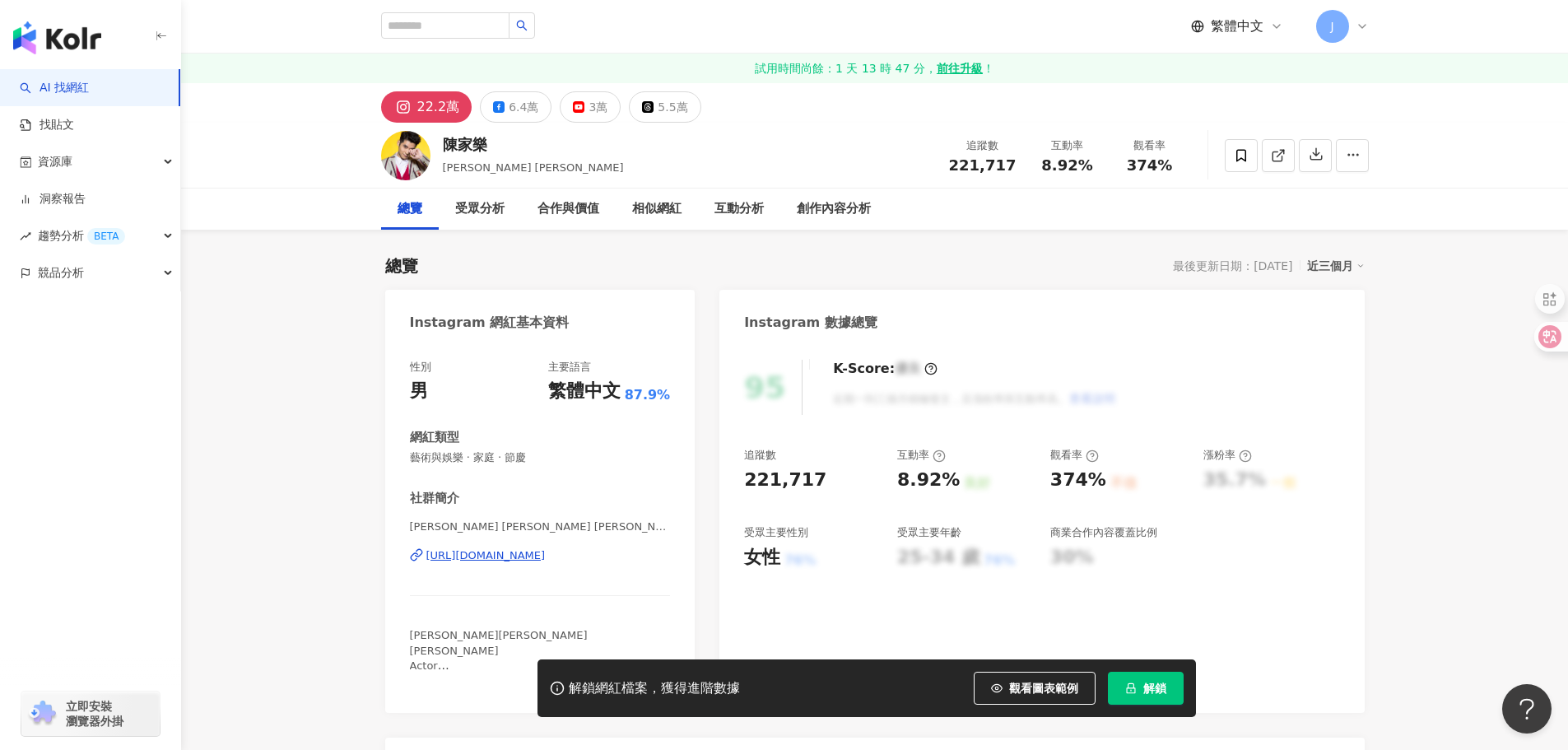
click at [675, 459] on div "性別 男 主要語言 繁體中文 87.9% 網紅類型 藝術與娛樂 · 家庭 · 節慶 社群簡介 Carlos Chan 陳家樂 | carlosbb https…" at bounding box center [540, 528] width 310 height 370
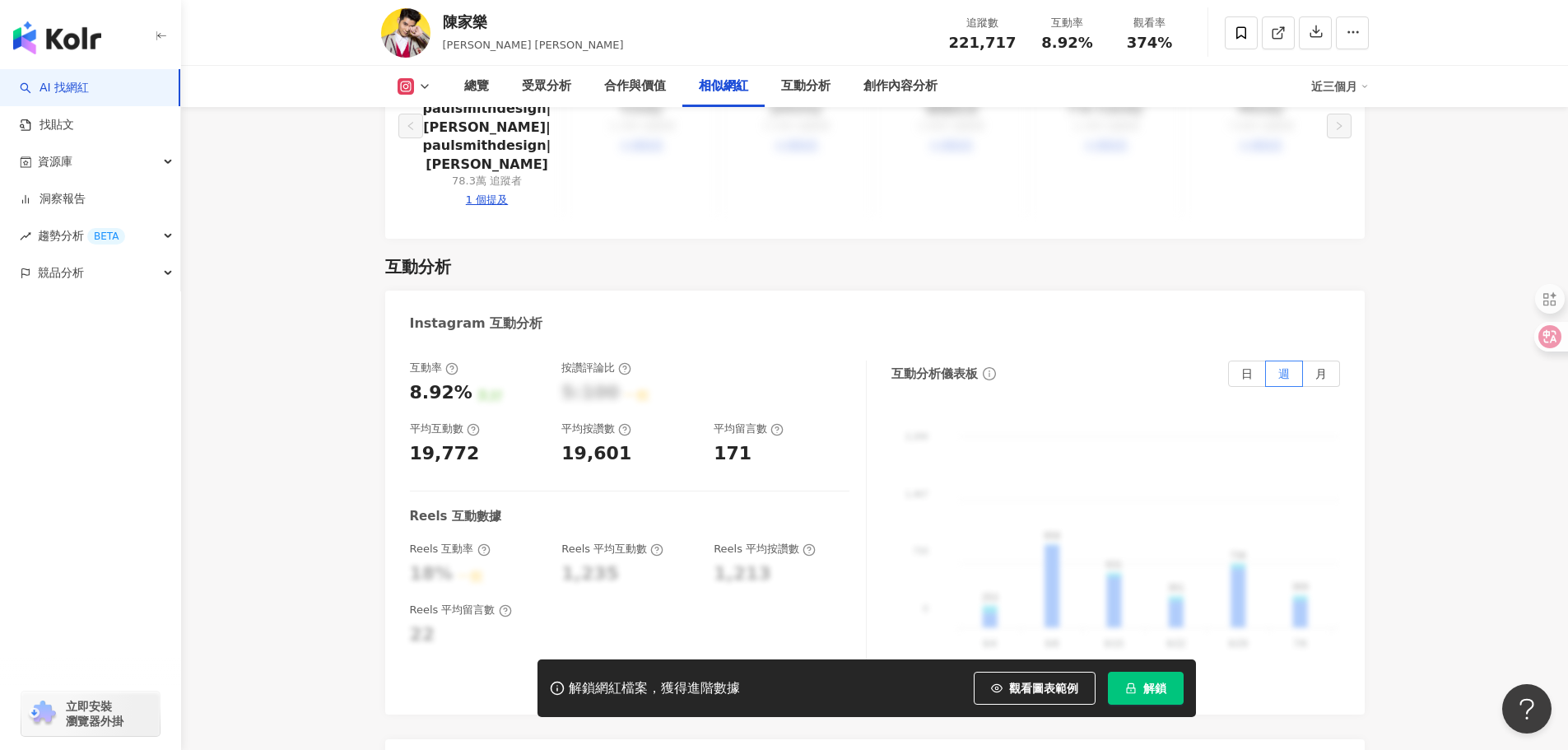
scroll to position [3295, 0]
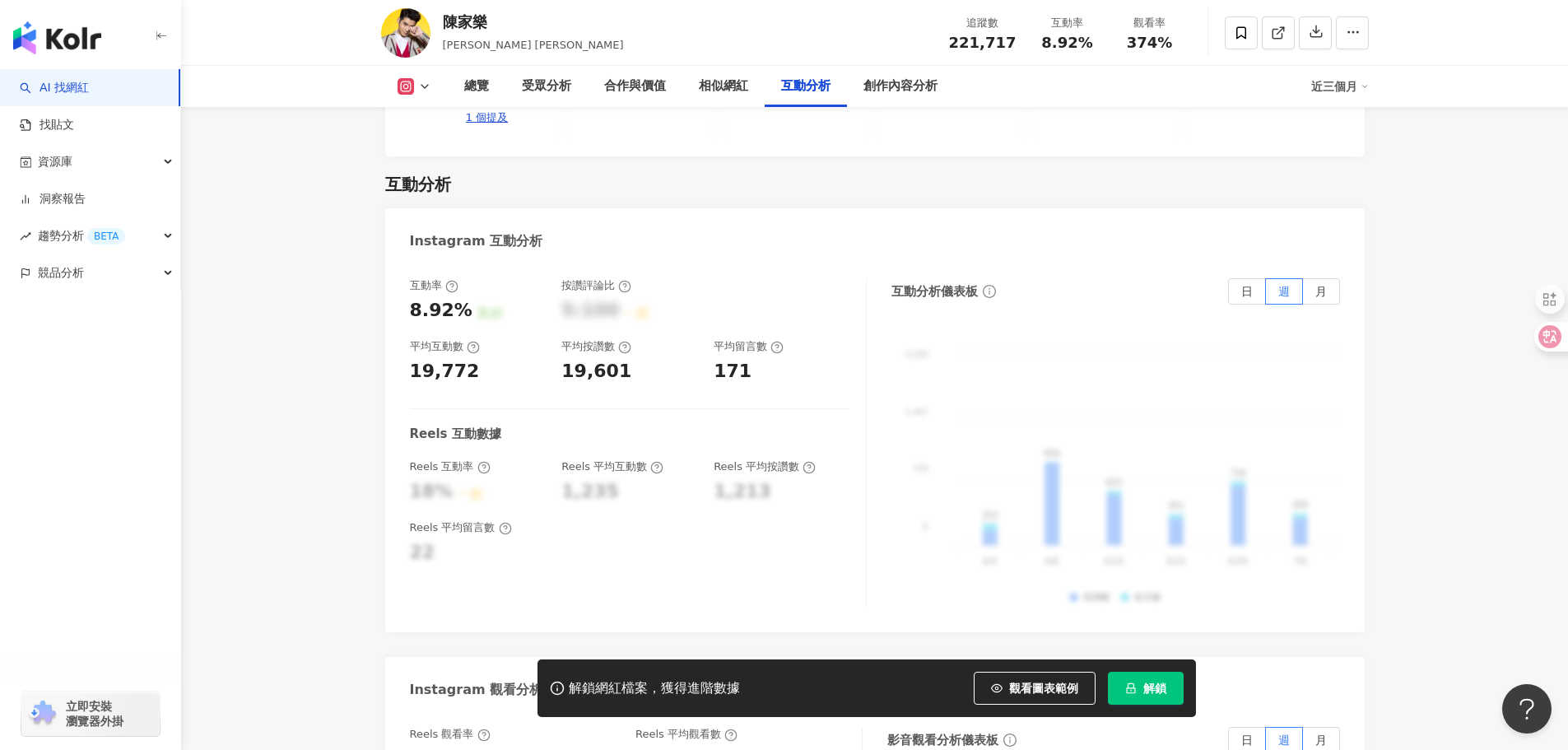
click at [1358, 84] on div "近三個月" at bounding box center [1339, 86] width 57 height 26
click at [1257, 278] on label "日" at bounding box center [1247, 291] width 38 height 26
click at [1278, 285] on span "週" at bounding box center [1284, 292] width 12 height 14
click at [1316, 285] on span "月" at bounding box center [1322, 292] width 12 height 14
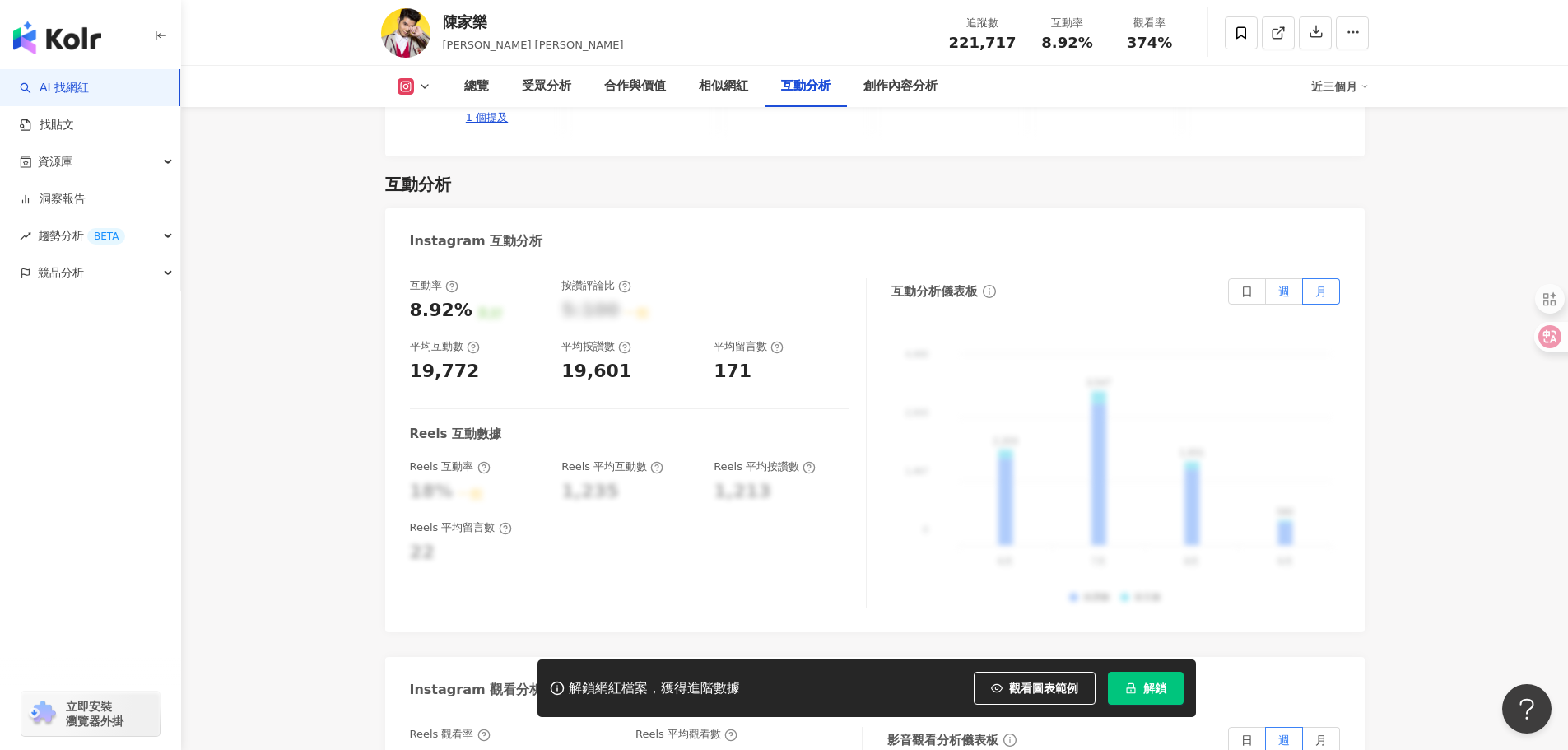
click at [1282, 285] on span "週" at bounding box center [1284, 292] width 12 height 14
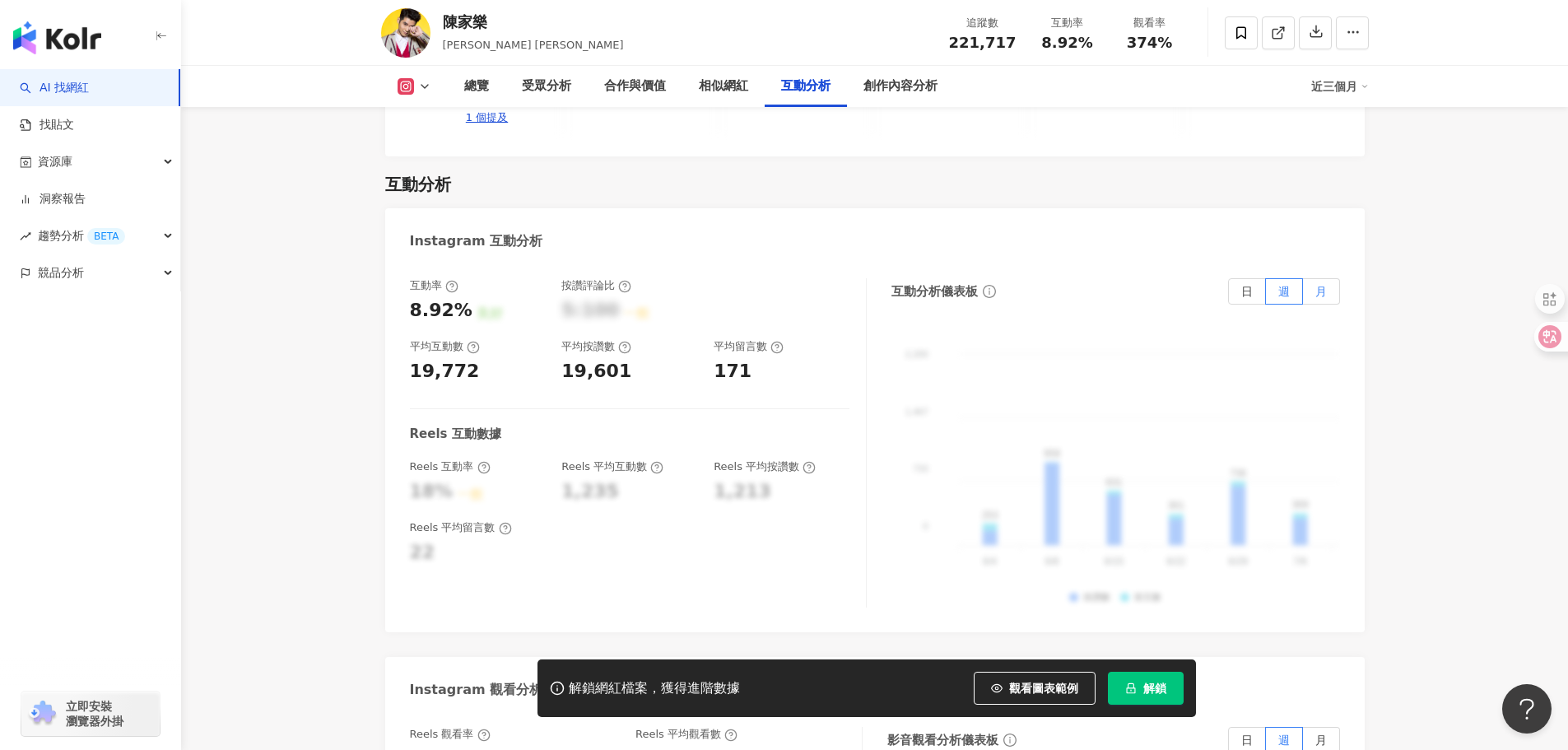
click at [1321, 285] on span "月" at bounding box center [1322, 292] width 12 height 14
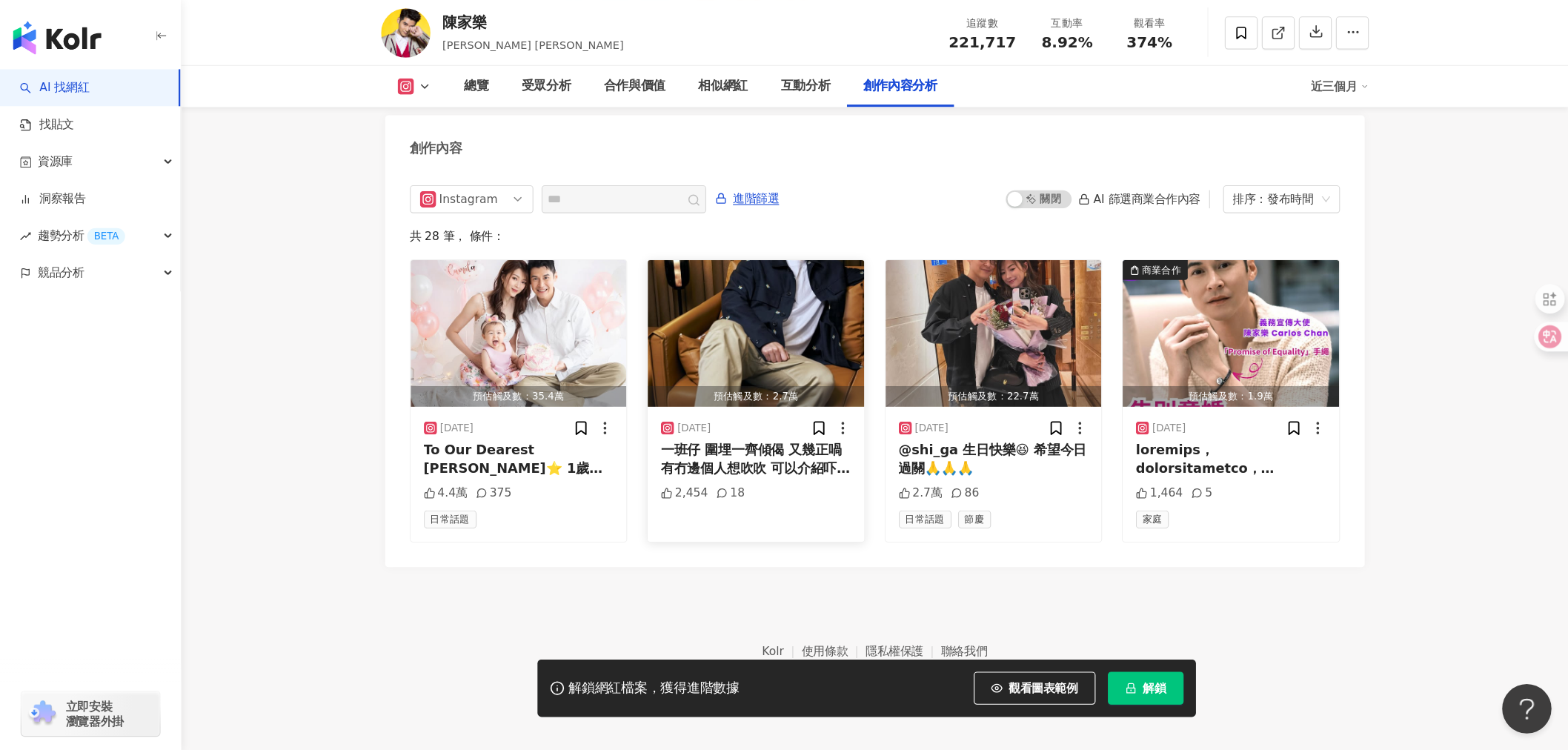
scroll to position [4526, 0]
